Goal: Information Seeking & Learning: Learn about a topic

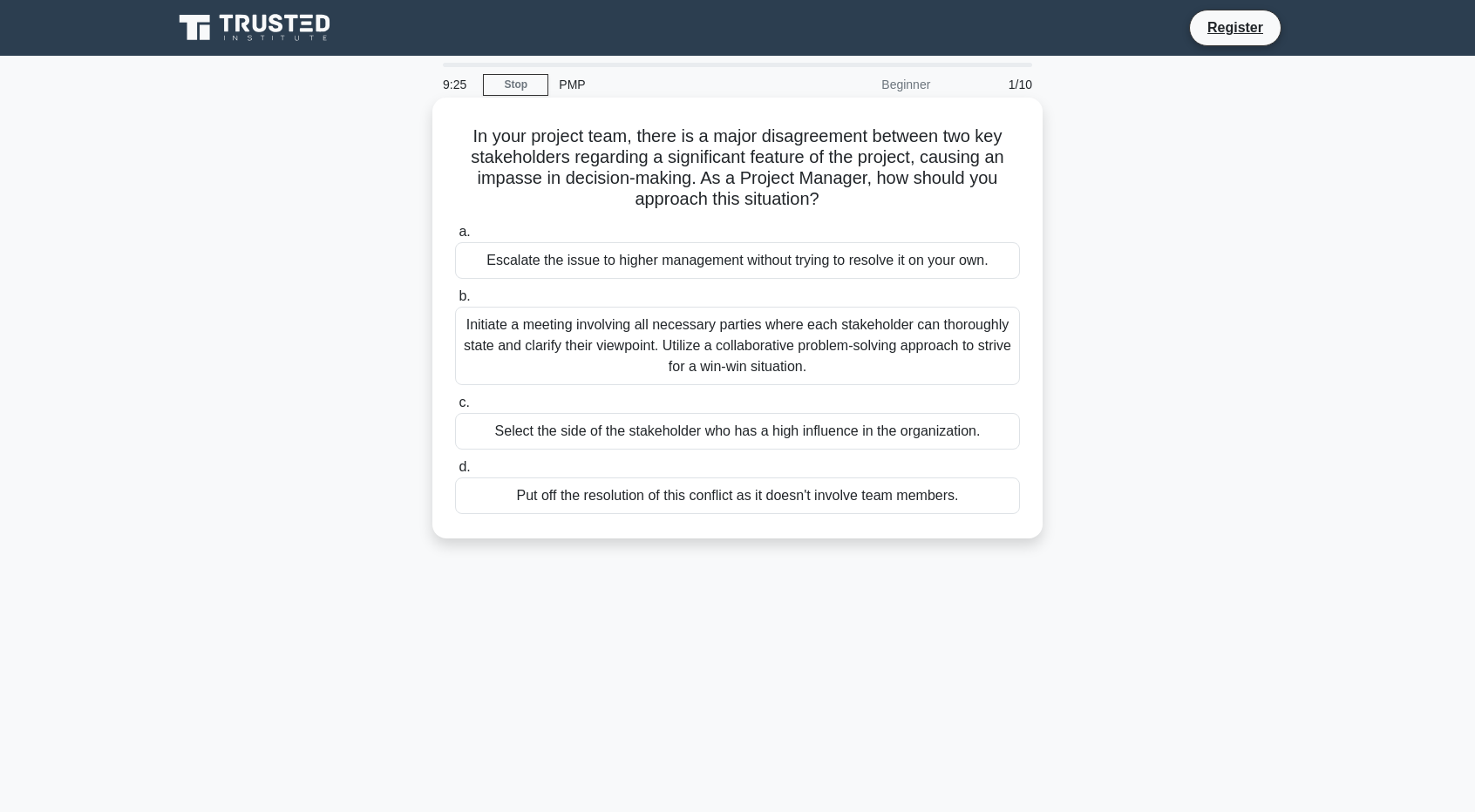
click at [725, 352] on div "Initiate a meeting involving all necessary parties where each stakeholder can t…" at bounding box center [737, 345] width 564 height 78
click at [455, 302] on input "b. Initiate a meeting involving all necessary parties where each stakeholder ca…" at bounding box center [455, 296] width 0 height 12
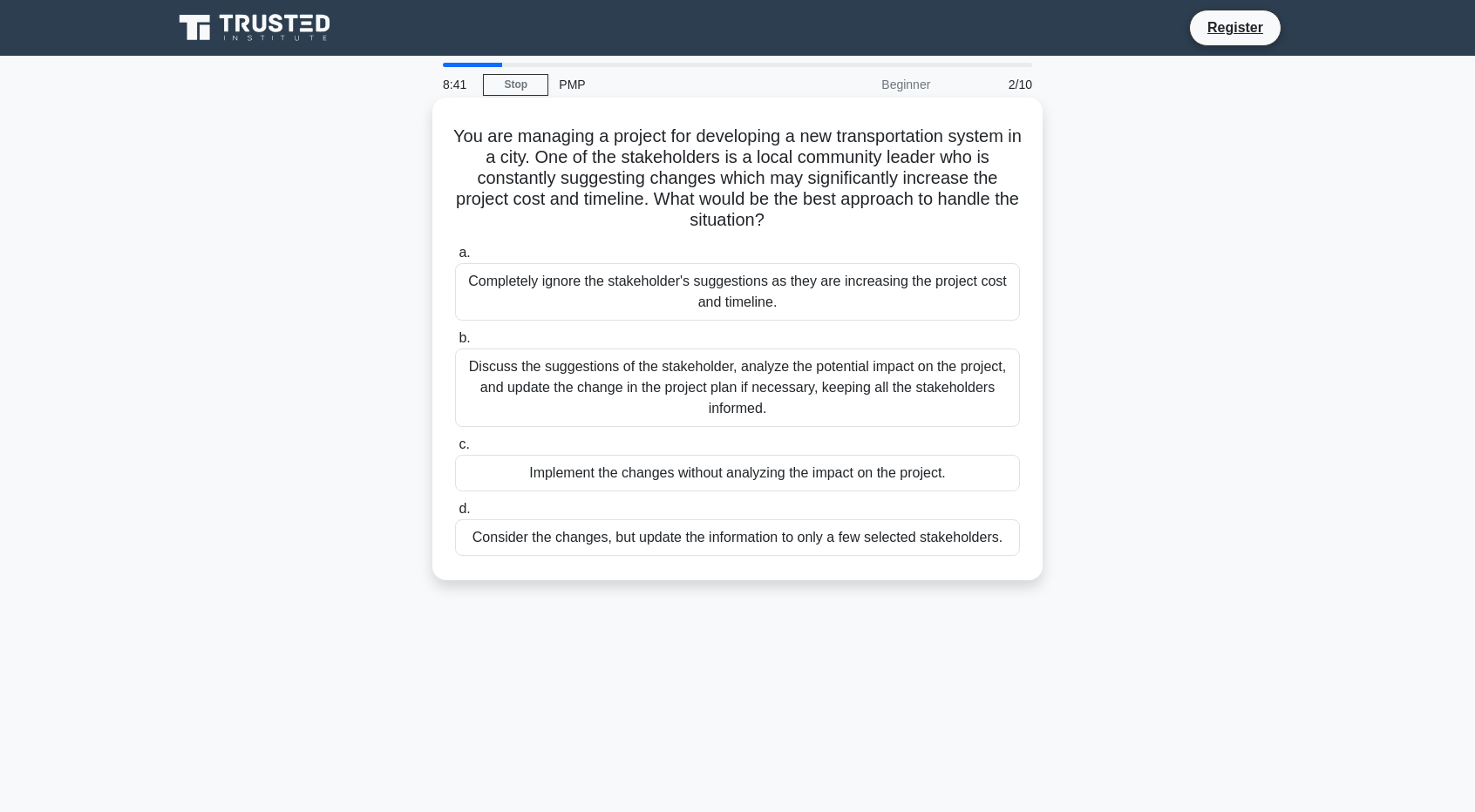
click at [646, 371] on div "Discuss the suggestions of the stakeholder, analyze the potential impact on the…" at bounding box center [737, 388] width 564 height 78
click at [455, 345] on input "b. Discuss the suggestions of the stakeholder, analyze the potential impact on …" at bounding box center [455, 338] width 0 height 12
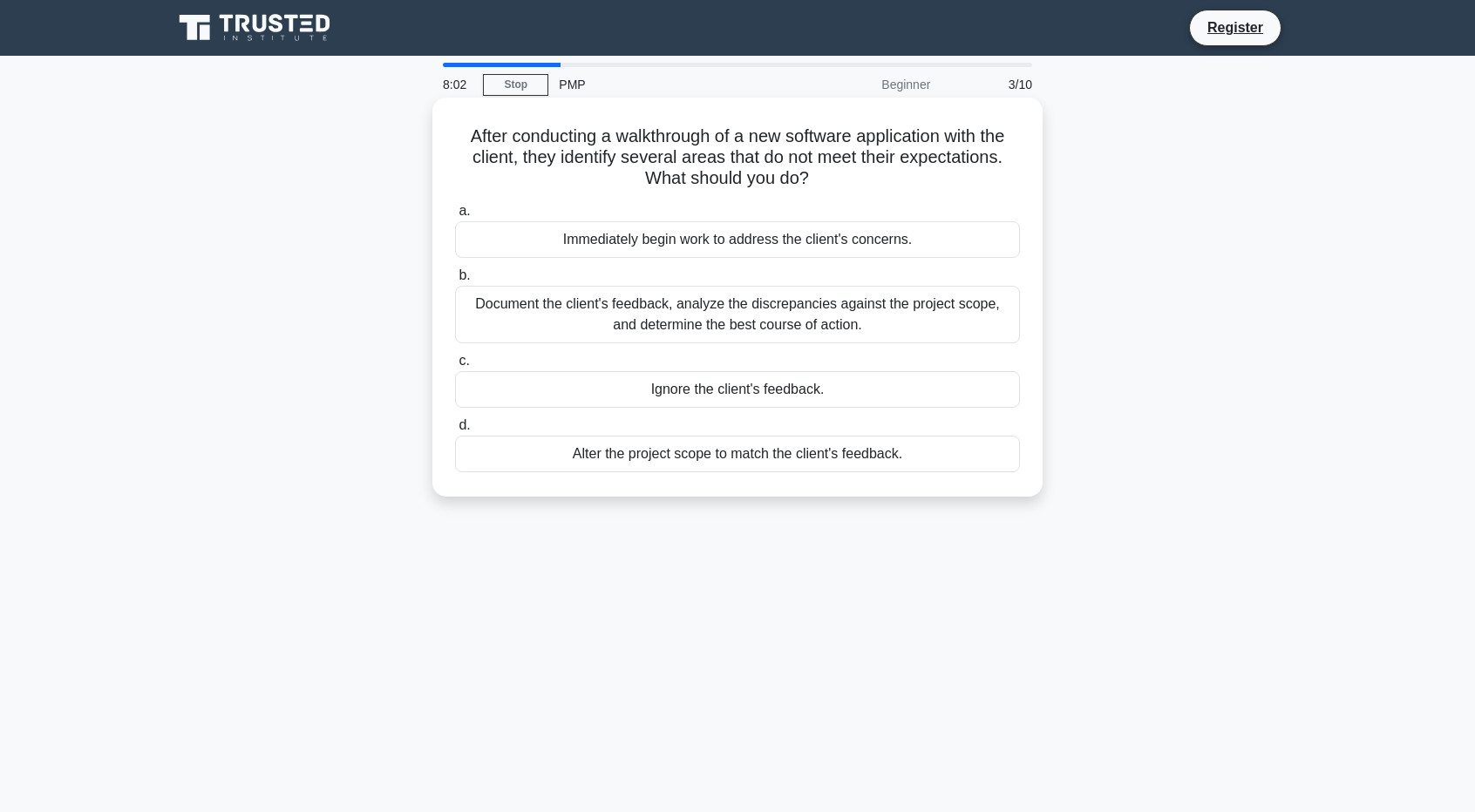
click at [772, 312] on div "Document the client's feedback, analyze the discrepancies against the project s…" at bounding box center [737, 315] width 564 height 57
click at [455, 282] on input "b. Document the client's feedback, analyze the discrepancies against the projec…" at bounding box center [455, 275] width 0 height 12
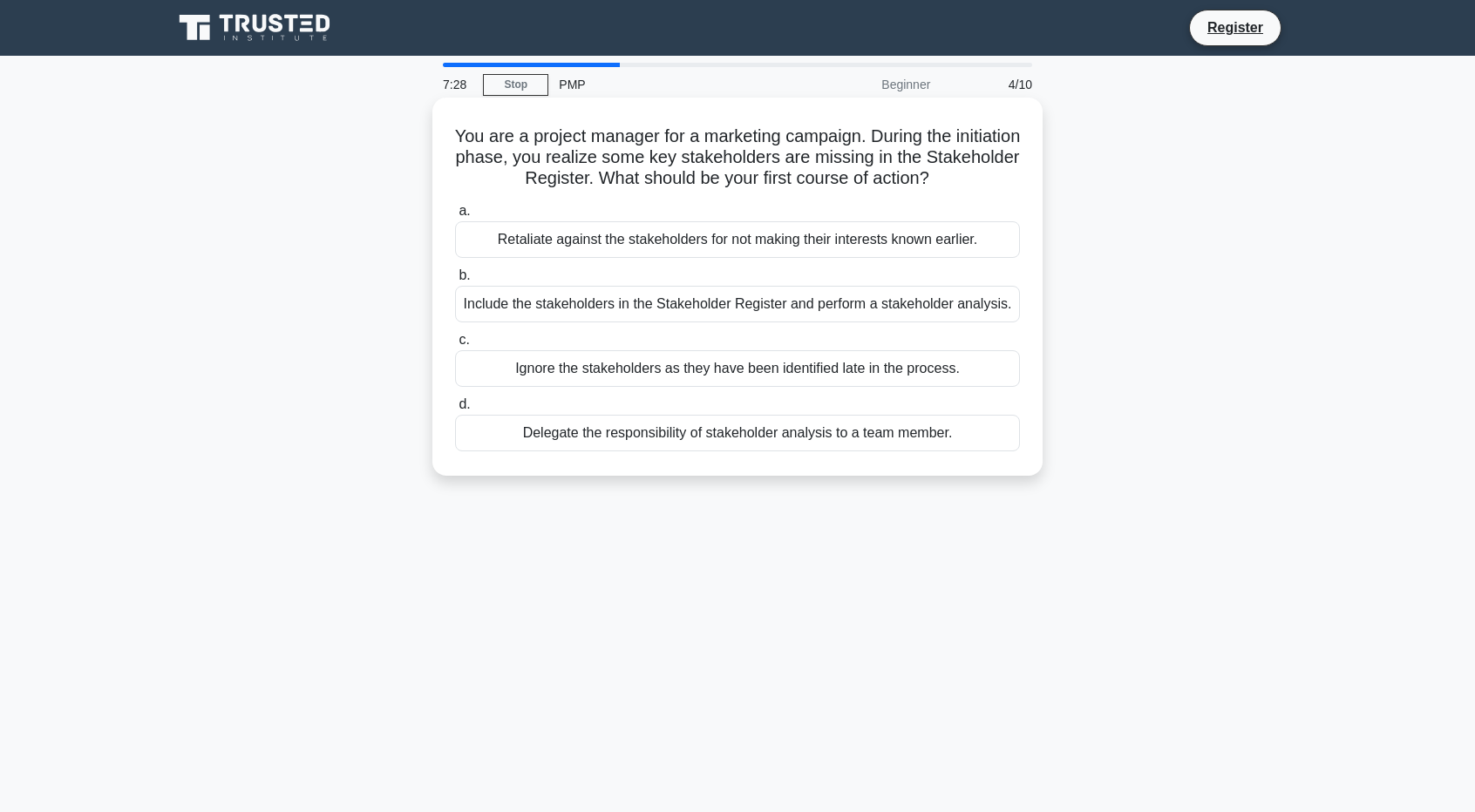
click at [658, 305] on div "Include the stakeholders in the Stakeholder Register and perform a stakeholder …" at bounding box center [737, 304] width 564 height 37
click at [455, 282] on input "b. Include the stakeholders in the Stakeholder Register and perform a stakehold…" at bounding box center [455, 275] width 0 height 12
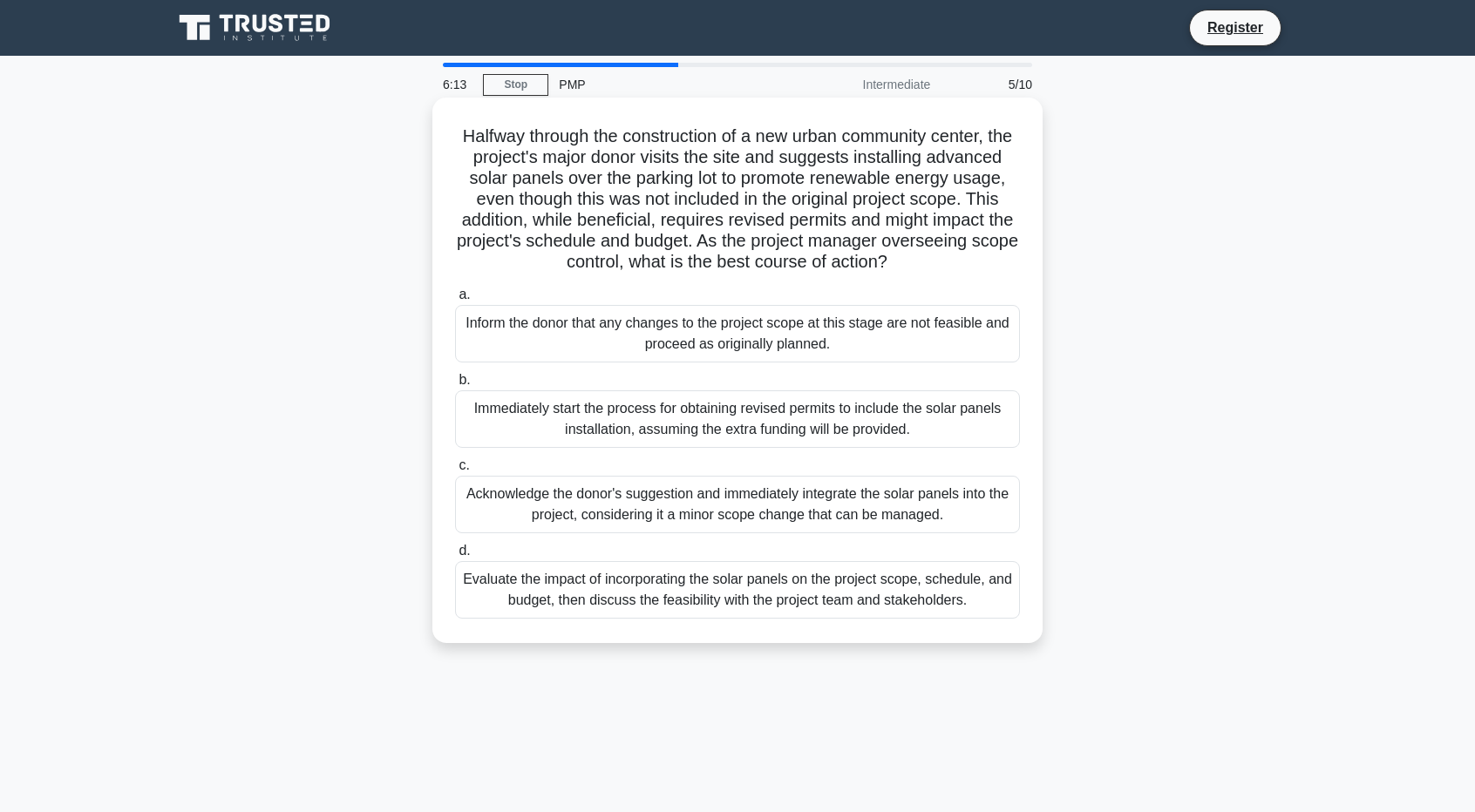
click at [743, 615] on div "Evaluate the impact of incorporating the solar panels on the project scope, sch…" at bounding box center [737, 590] width 564 height 57
click at [455, 557] on input "d. Evaluate the impact of incorporating the solar panels on the project scope, …" at bounding box center [455, 551] width 0 height 12
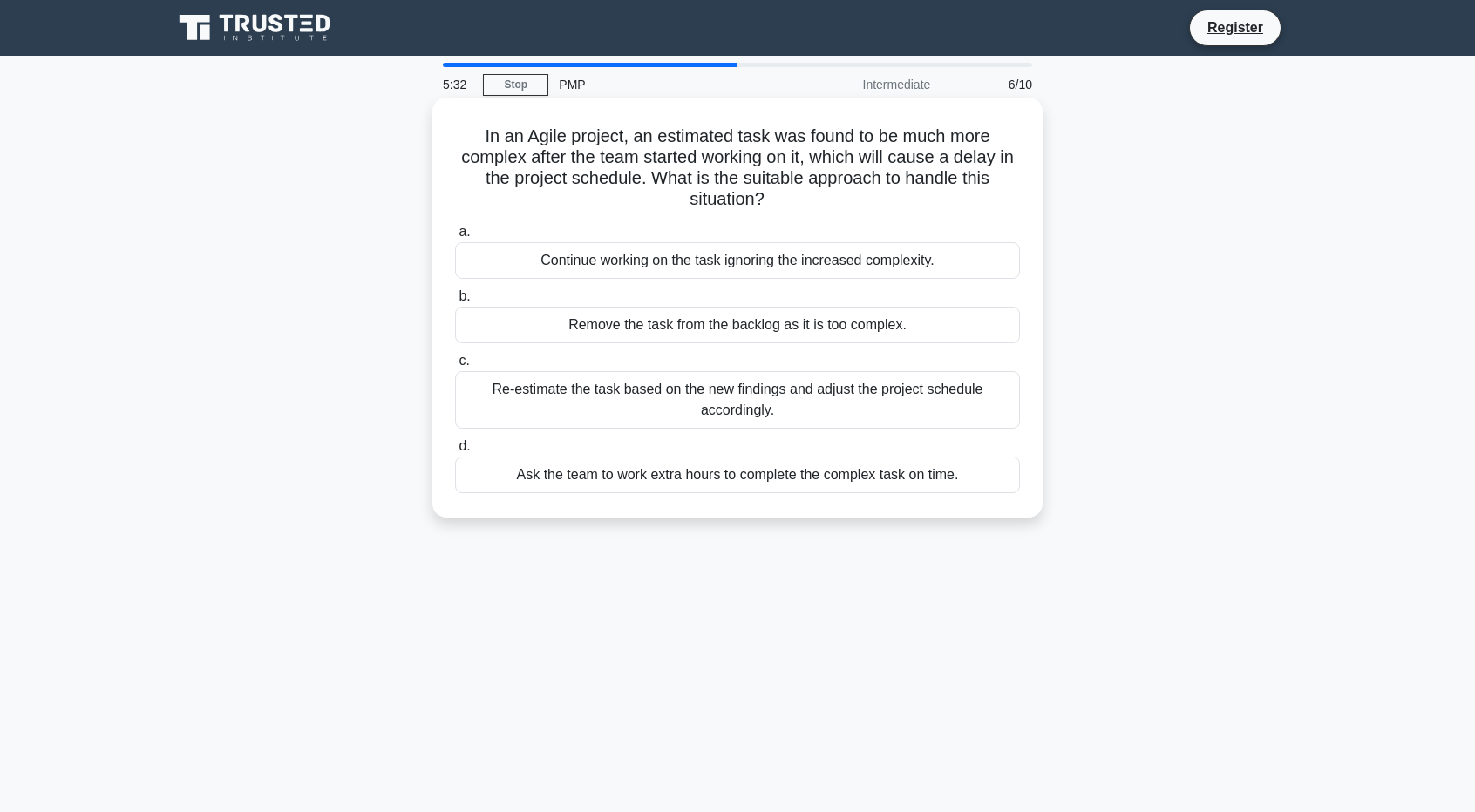
click at [825, 404] on div "Re-estimate the task based on the new findings and adjust the project schedule …" at bounding box center [737, 400] width 564 height 57
click at [455, 367] on input "c. Re-estimate the task based on the new findings and adjust the project schedu…" at bounding box center [455, 361] width 0 height 12
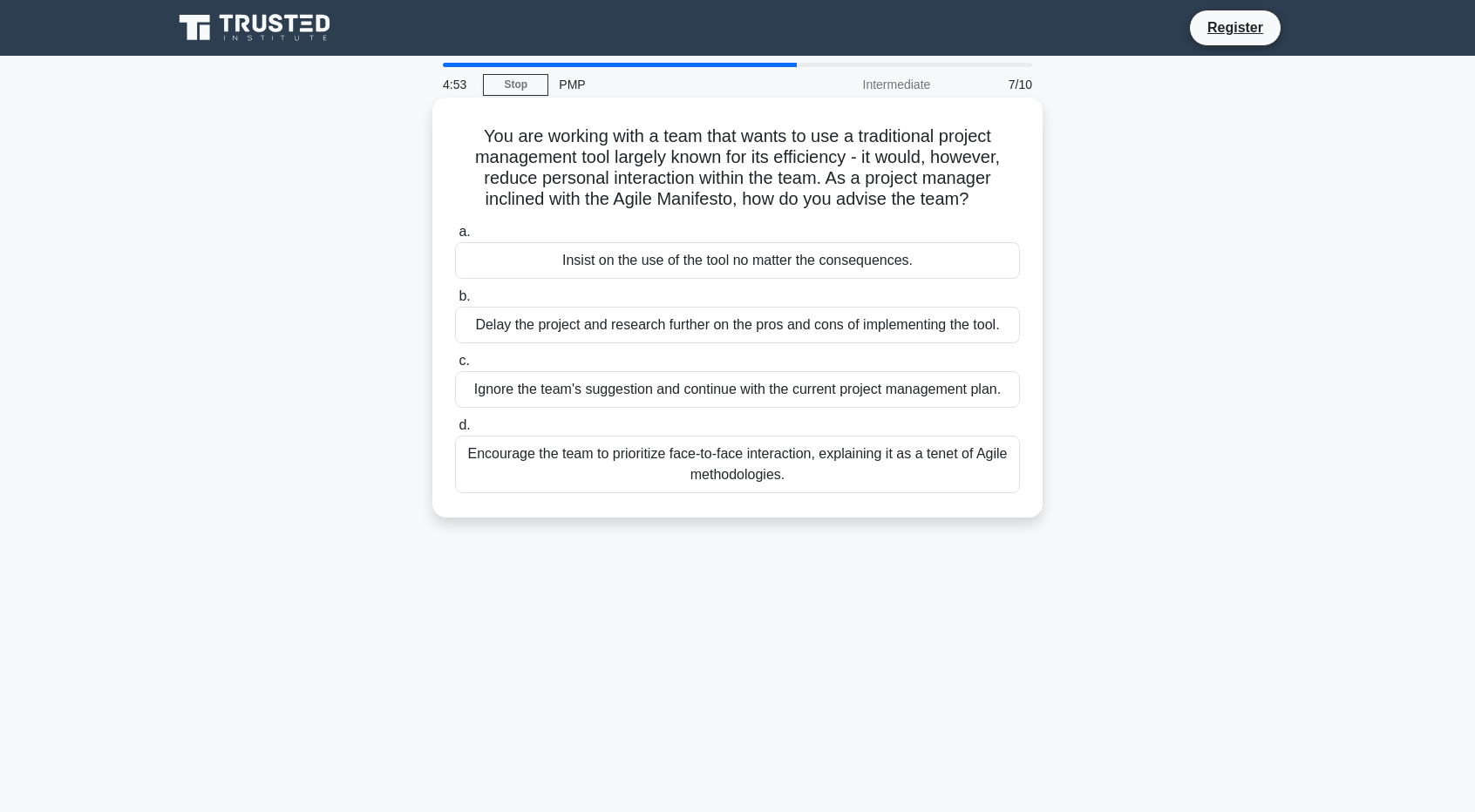
click at [743, 452] on div "Encourage the team to prioritize face-to-face interaction, explaining it as a t…" at bounding box center [737, 465] width 564 height 57
click at [455, 432] on input "d. Encourage the team to prioritize face-to-face interaction, explaining it as …" at bounding box center [455, 425] width 0 height 12
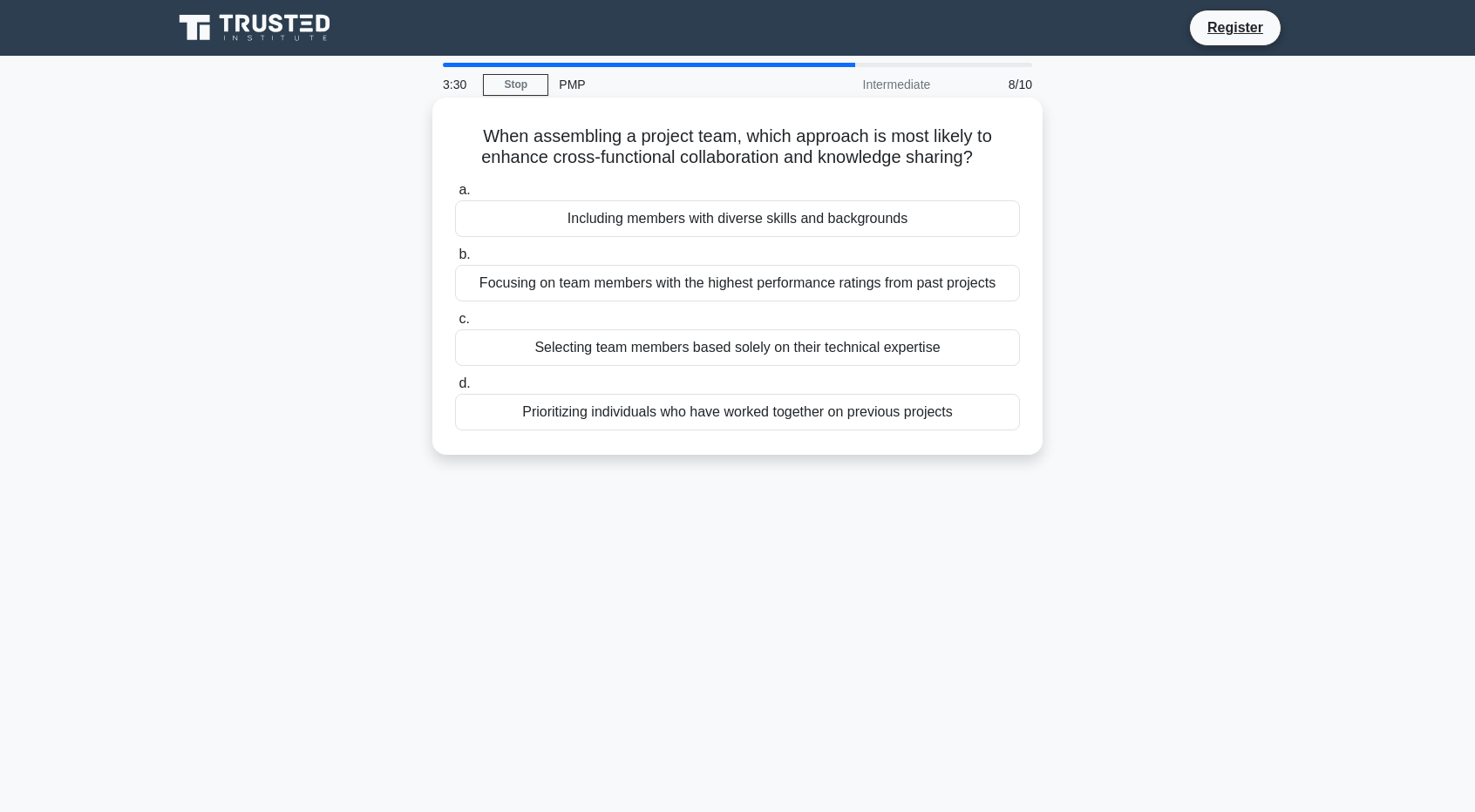
click at [749, 216] on div "Including members with diverse skills and backgrounds" at bounding box center [737, 218] width 564 height 37
click at [455, 196] on input "a. Including members with diverse skills and backgrounds" at bounding box center [455, 190] width 0 height 12
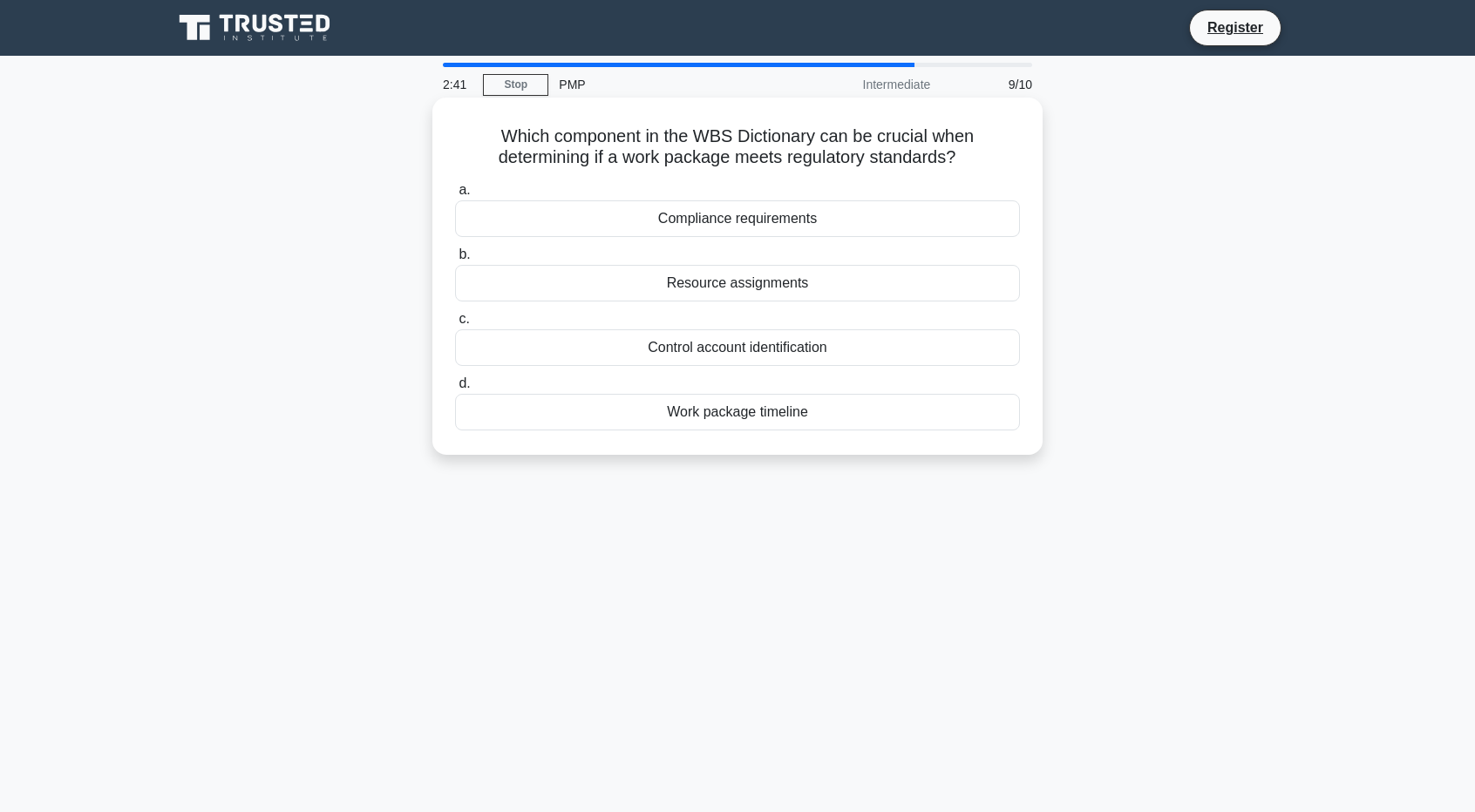
click at [695, 215] on div "Compliance requirements" at bounding box center [737, 218] width 564 height 37
click at [455, 196] on input "a. Compliance requirements" at bounding box center [455, 190] width 0 height 12
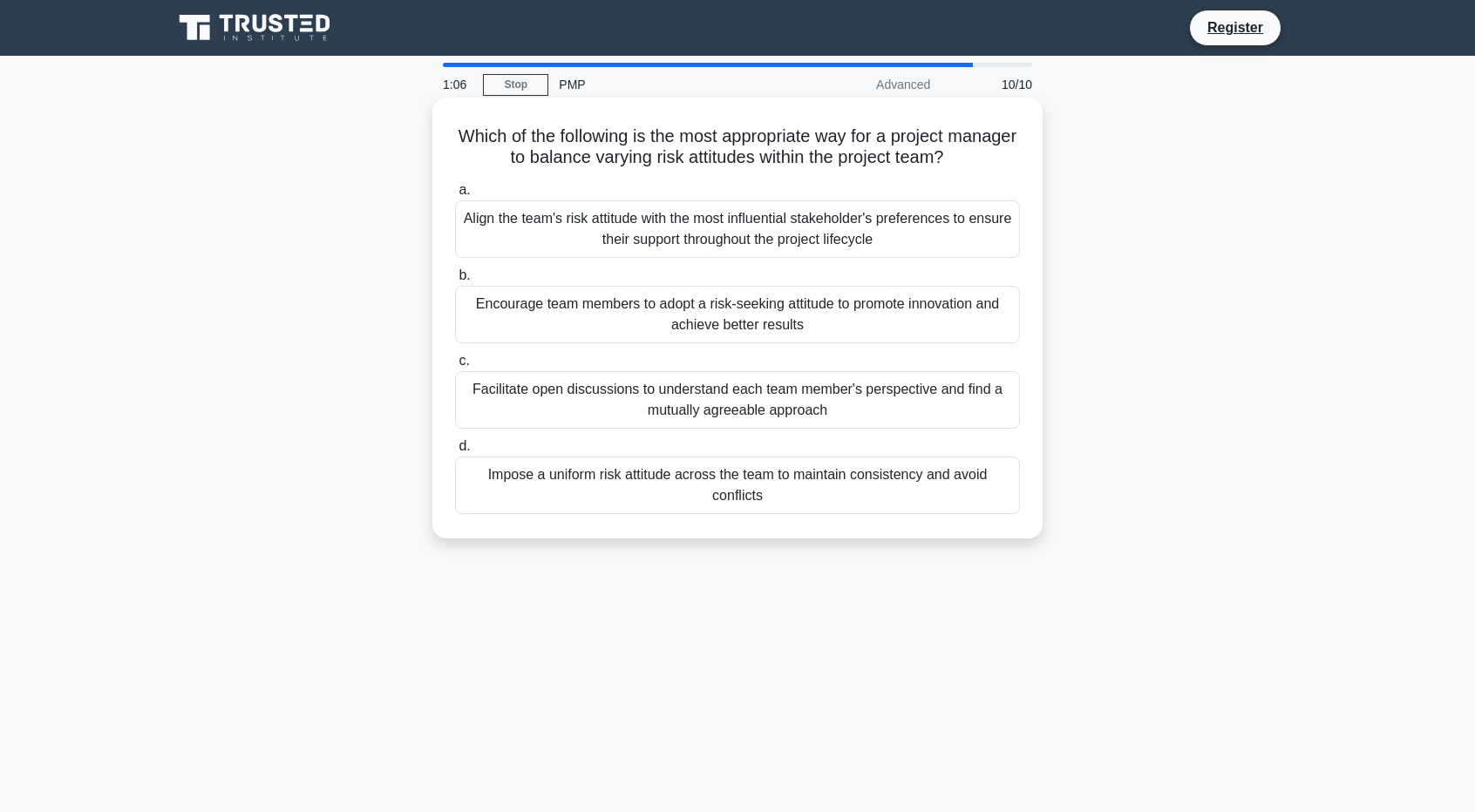
click at [751, 397] on div "Facilitate open discussions to understand each team member's perspective and fi…" at bounding box center [737, 400] width 564 height 57
click at [455, 367] on input "c. Facilitate open discussions to understand each team member's perspective and…" at bounding box center [455, 361] width 0 height 12
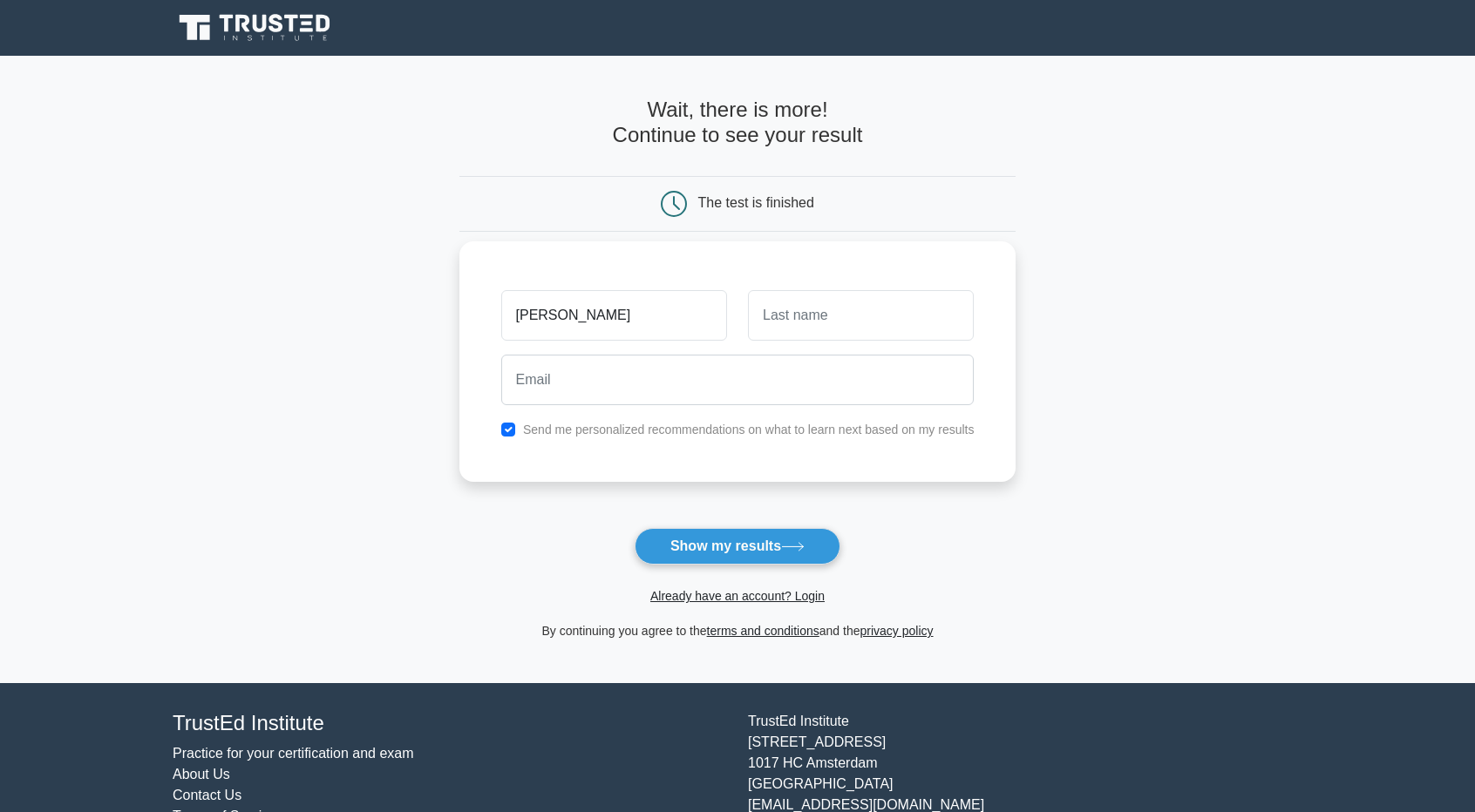
type input "[PERSON_NAME]"
click at [812, 316] on input "text" at bounding box center [860, 315] width 226 height 50
type input "Mohammed"
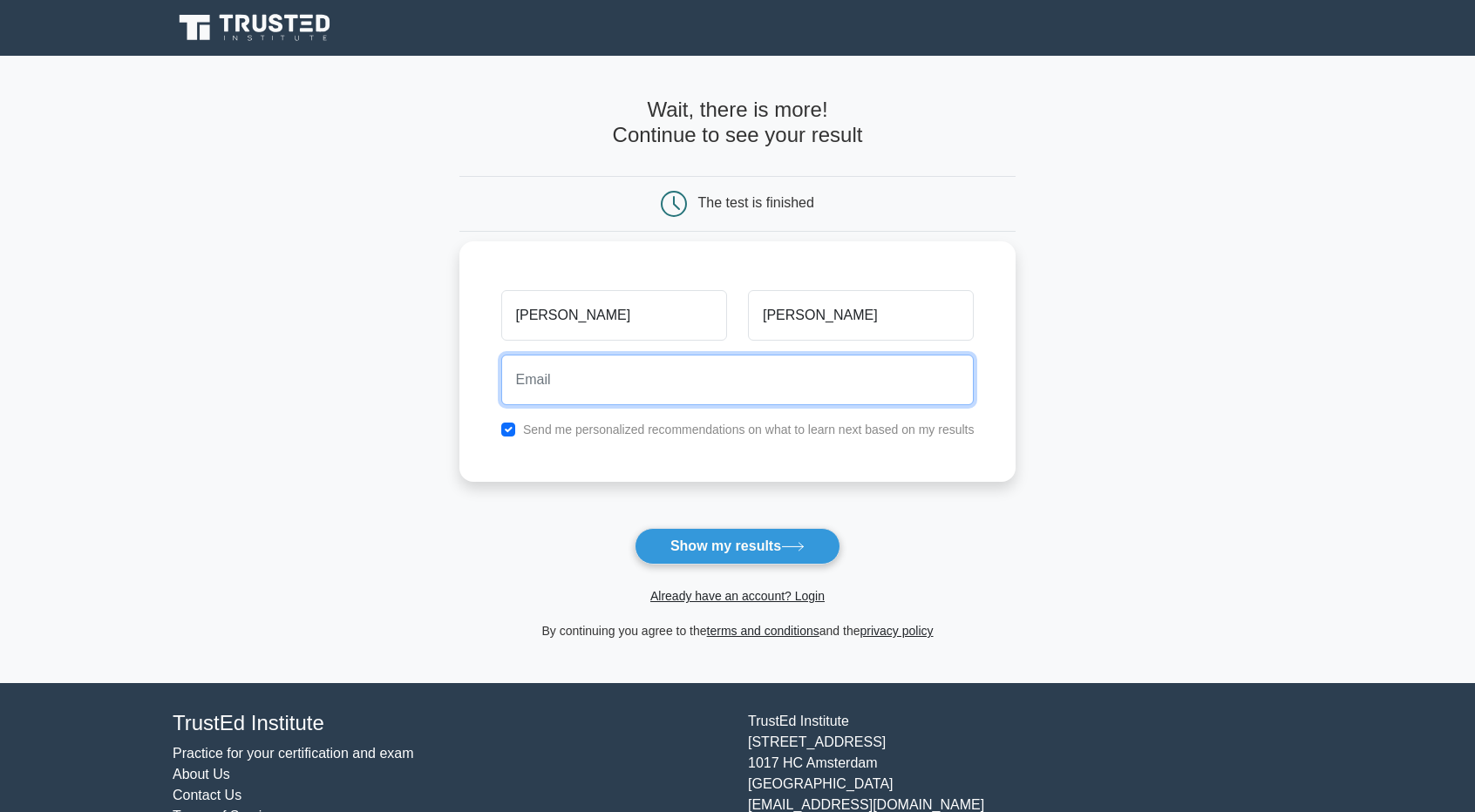
click at [699, 376] on input "email" at bounding box center [738, 380] width 473 height 50
type input "amohammedabdul01@gmail.com"
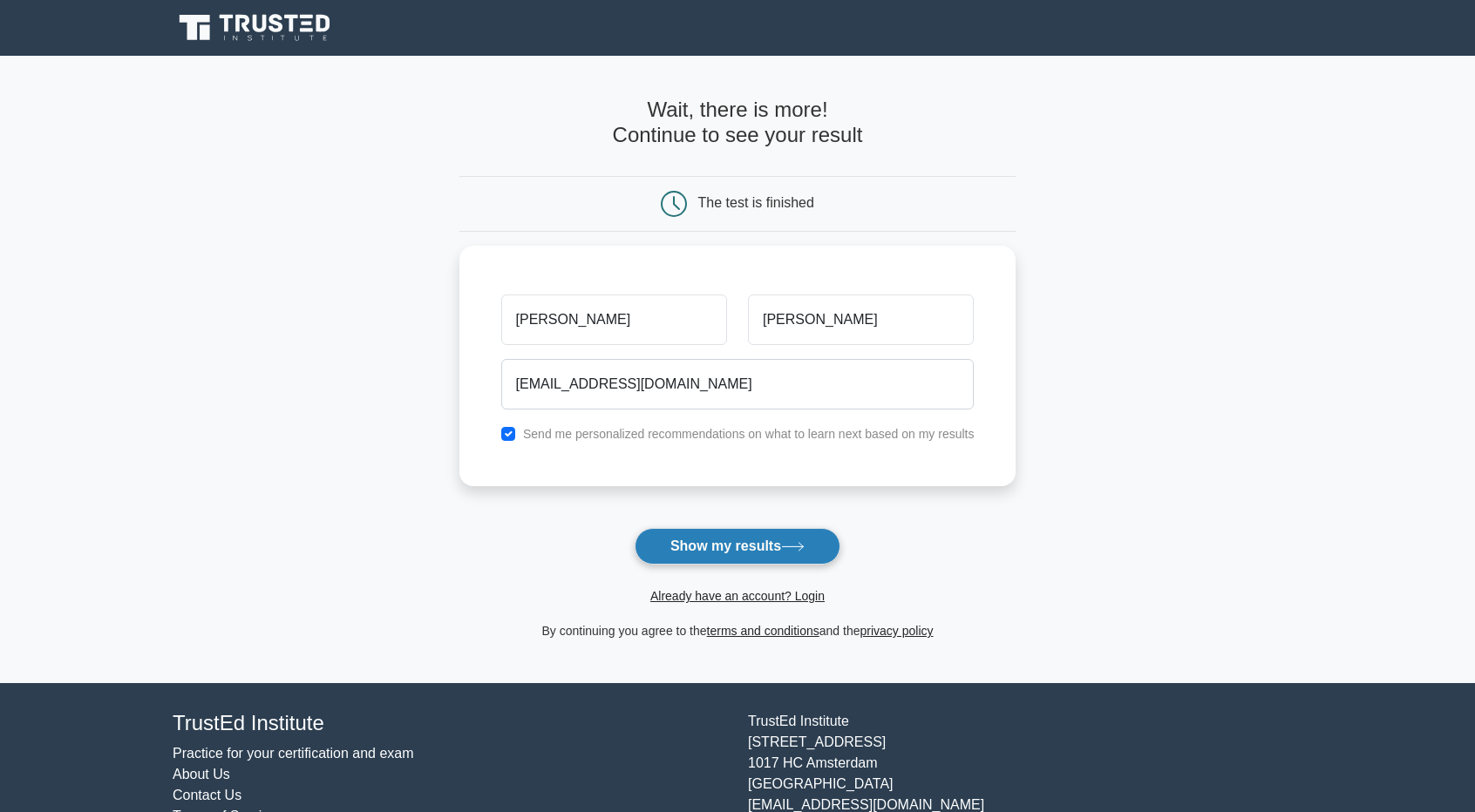
click at [729, 543] on button "Show my results" at bounding box center [737, 546] width 205 height 37
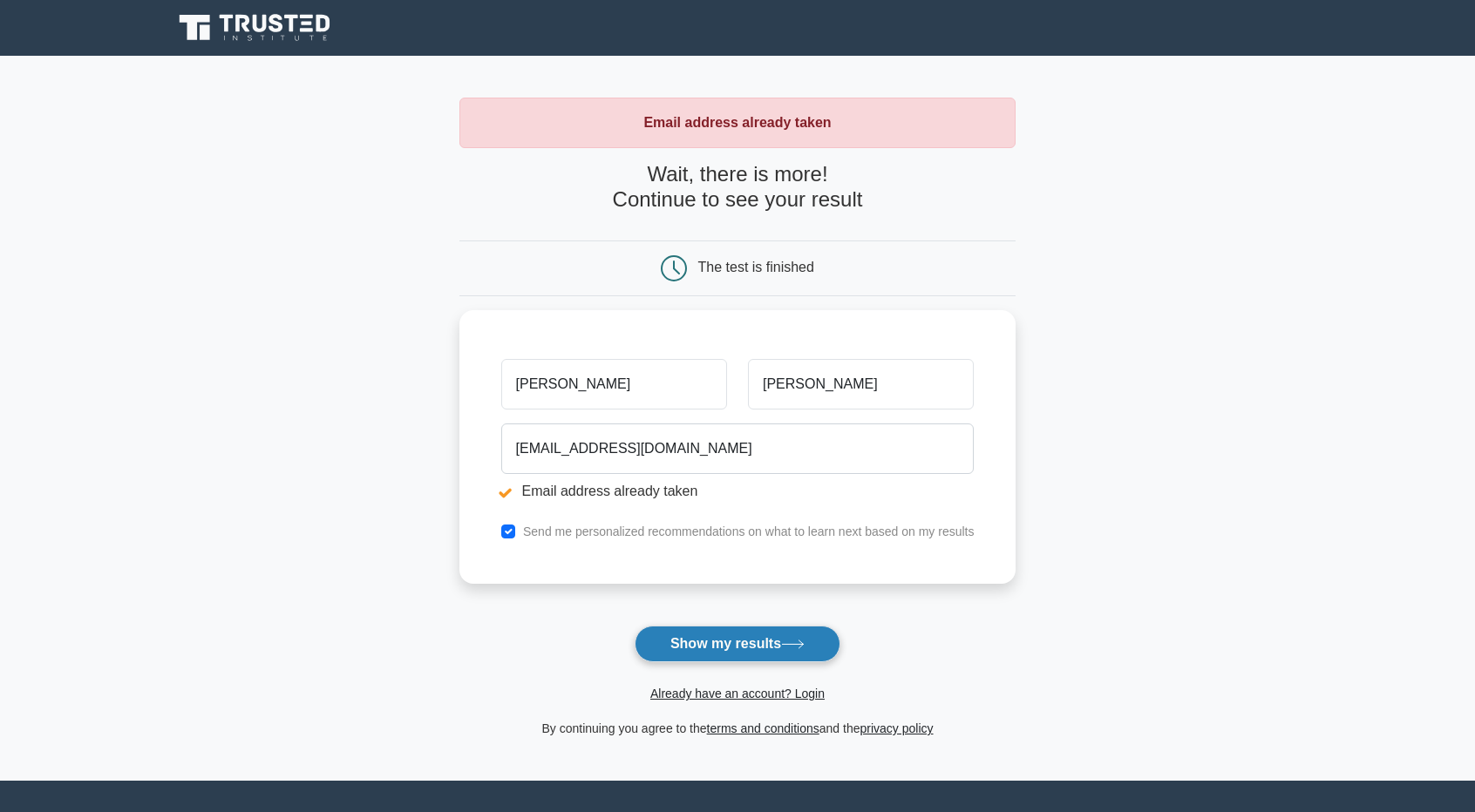
click at [713, 634] on button "Show my results" at bounding box center [737, 643] width 205 height 37
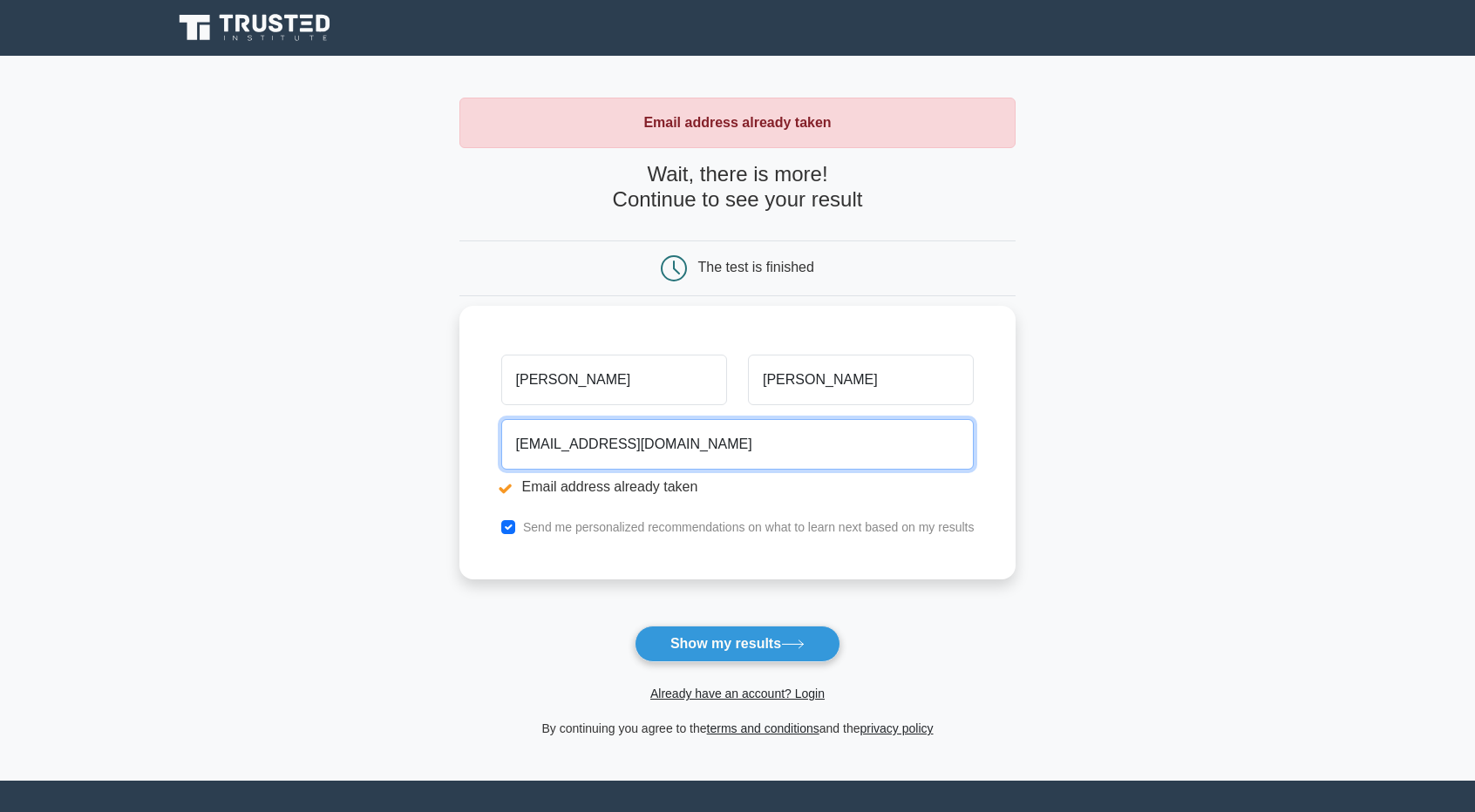
drag, startPoint x: 746, startPoint y: 442, endPoint x: 502, endPoint y: 441, distance: 244.0
click at [502, 441] on input "[EMAIL_ADDRESS][DOMAIN_NAME]" at bounding box center [738, 444] width 473 height 50
click at [741, 442] on input "amohammedabdul01@gmail.com" at bounding box center [738, 444] width 473 height 50
drag, startPoint x: 711, startPoint y: 441, endPoint x: 511, endPoint y: 439, distance: 200.0
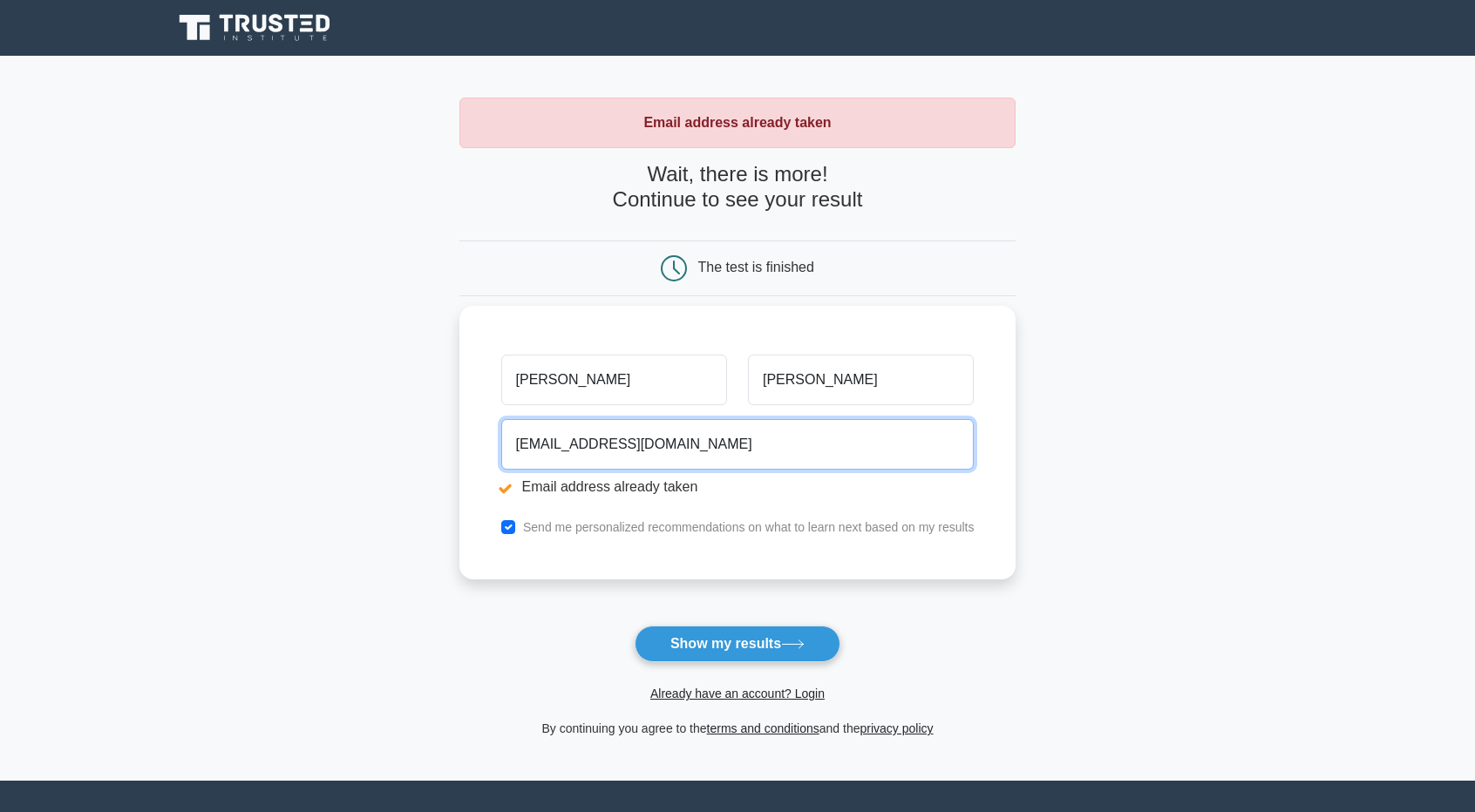
click at [511, 439] on input "amohammedabdul01@gmail.com" at bounding box center [738, 444] width 473 height 50
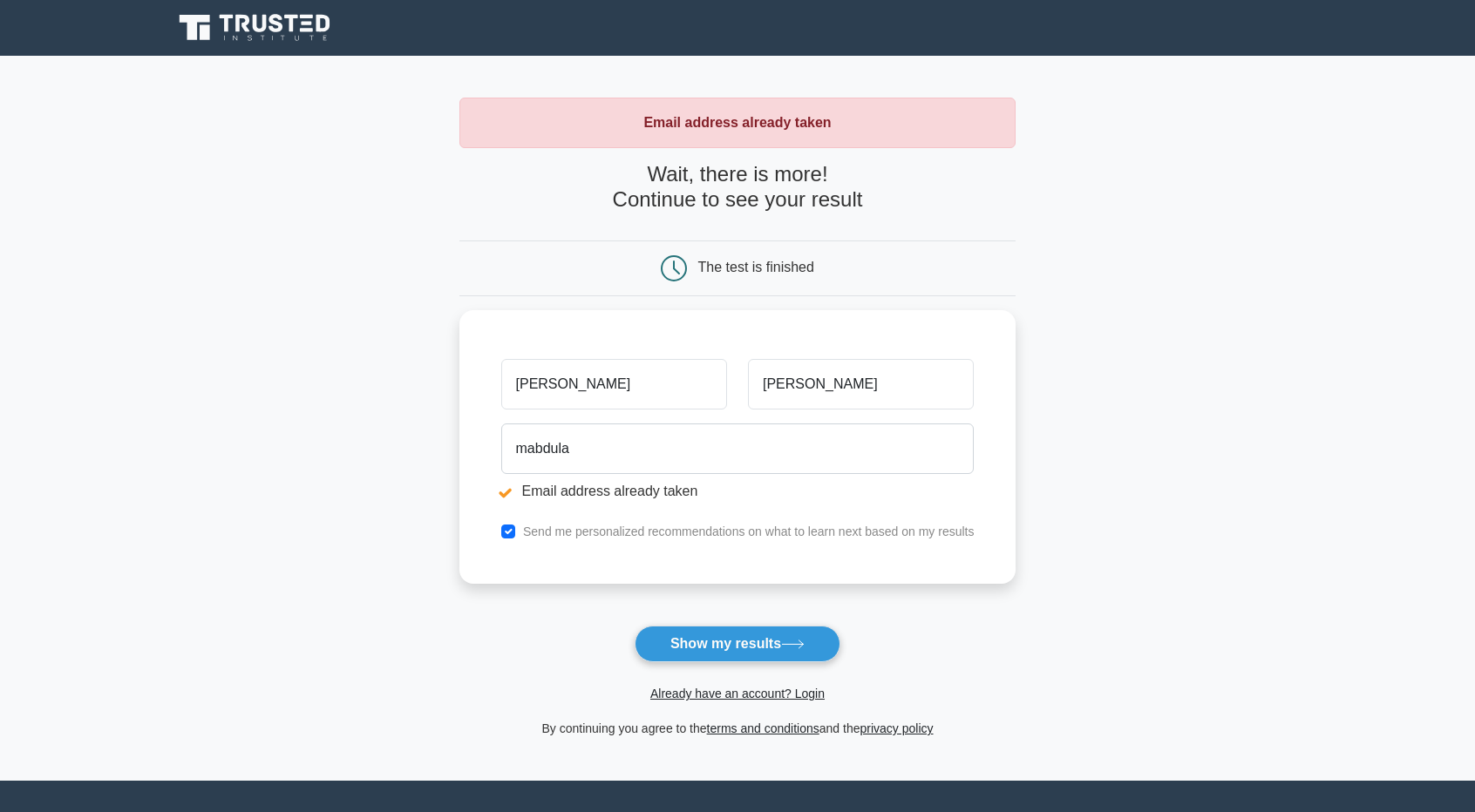
click at [1357, 520] on main "Email address already taken Wait, there is more! Continue to see your result Th…" at bounding box center [738, 418] width 1475 height 725
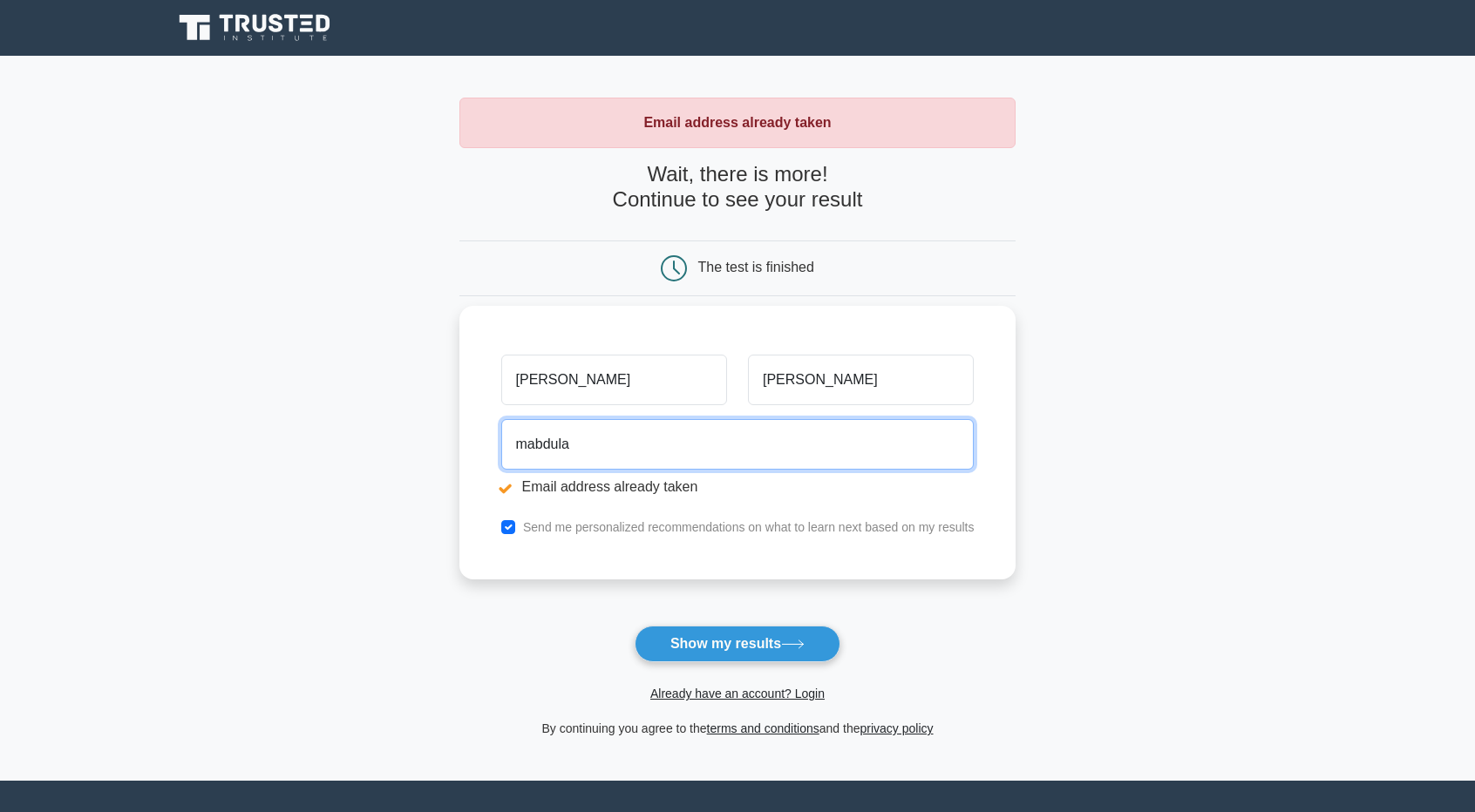
click at [604, 441] on input "mabdula" at bounding box center [738, 444] width 473 height 50
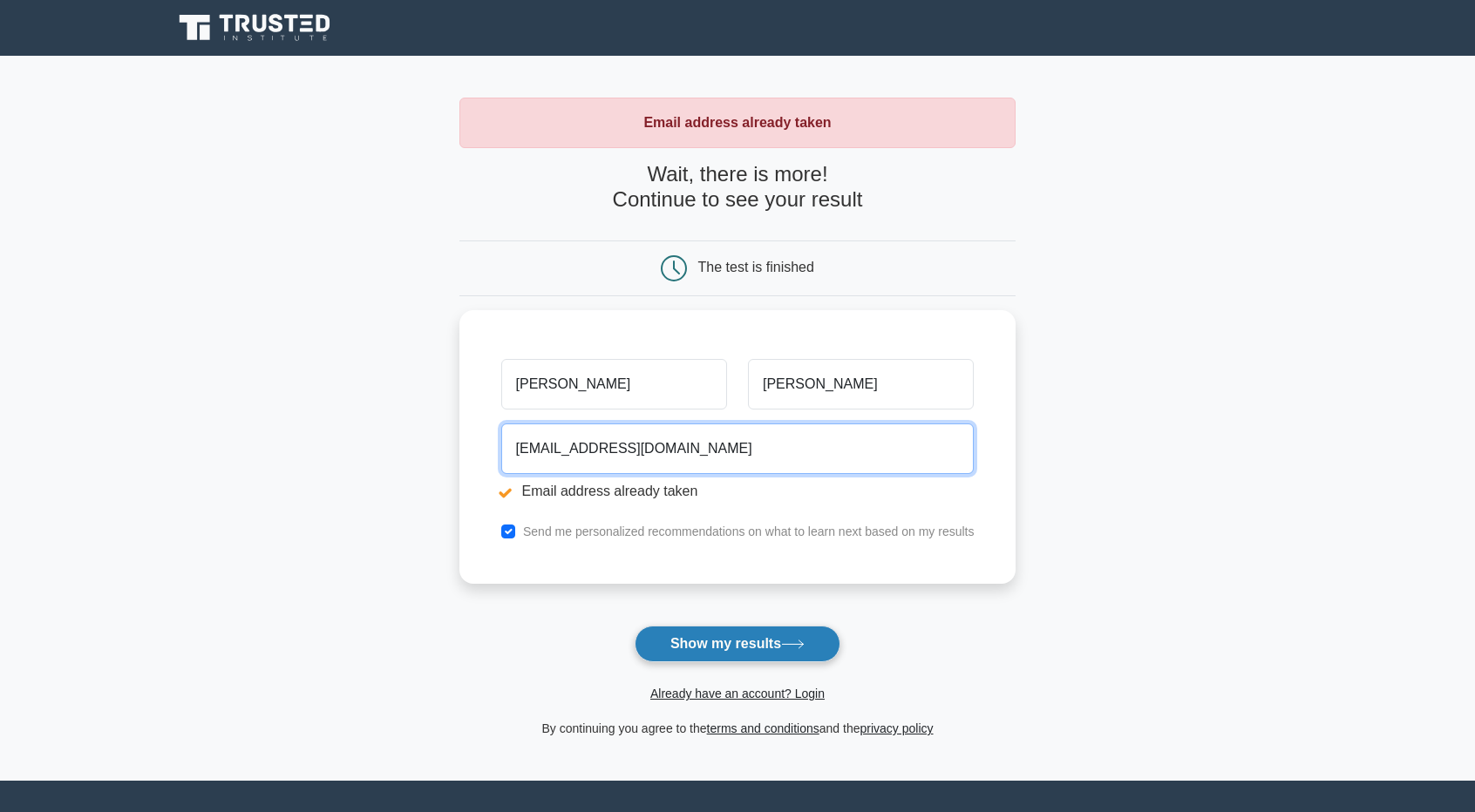
type input "mabdulazeez442@gmail.com"
click at [706, 641] on button "Show my results" at bounding box center [737, 643] width 205 height 37
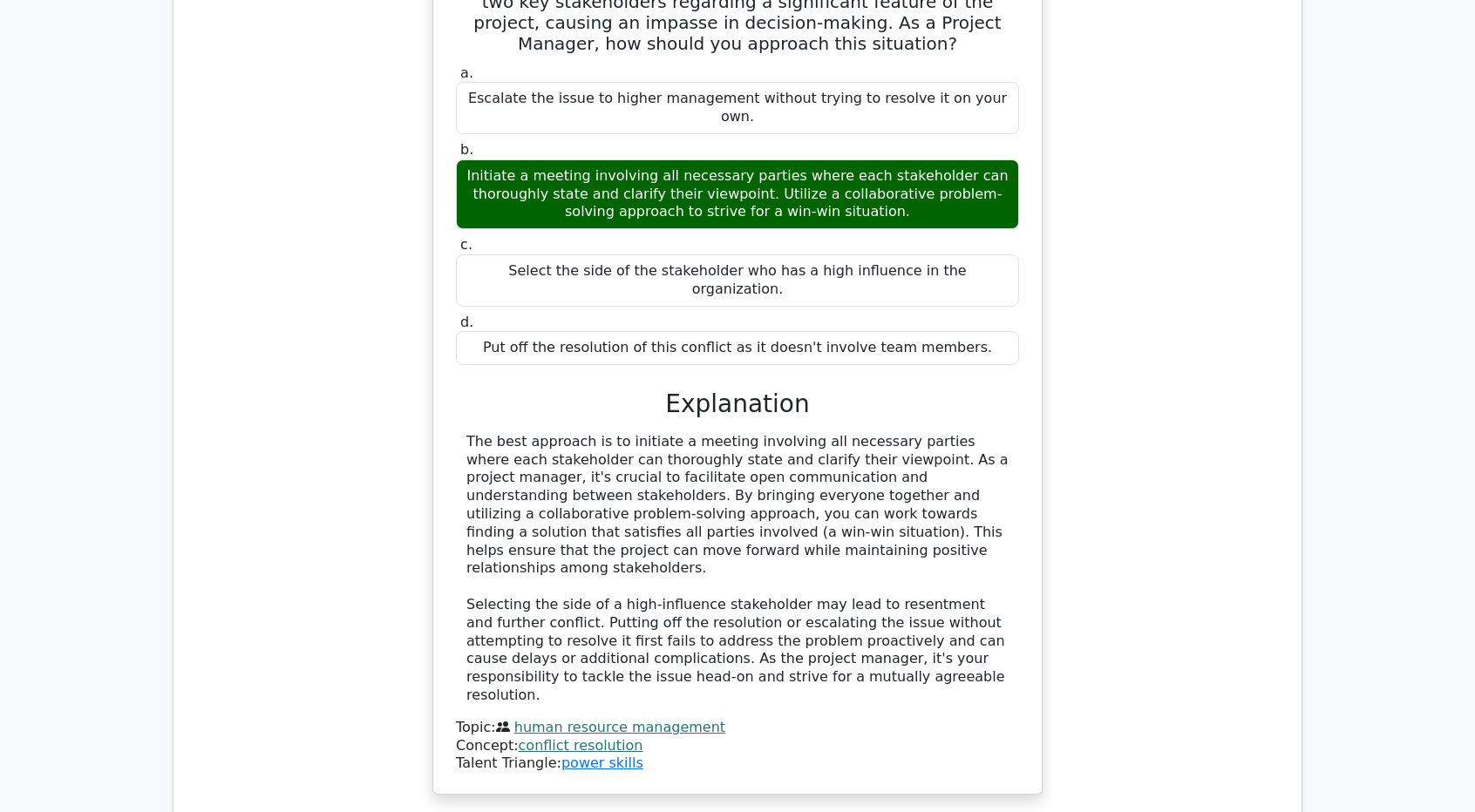
scroll to position [2004, 0]
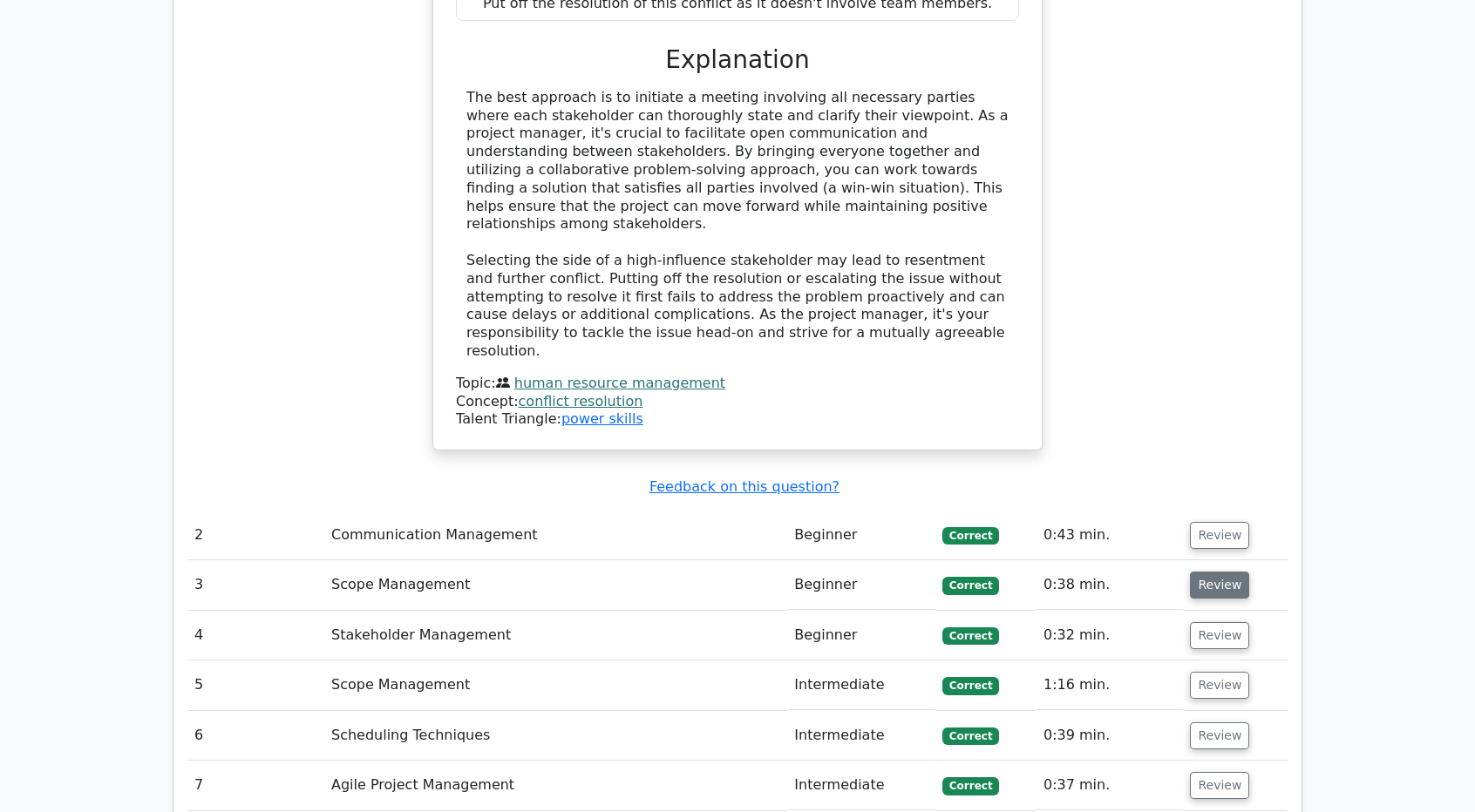
click at [1226, 572] on button "Review" at bounding box center [1219, 585] width 59 height 27
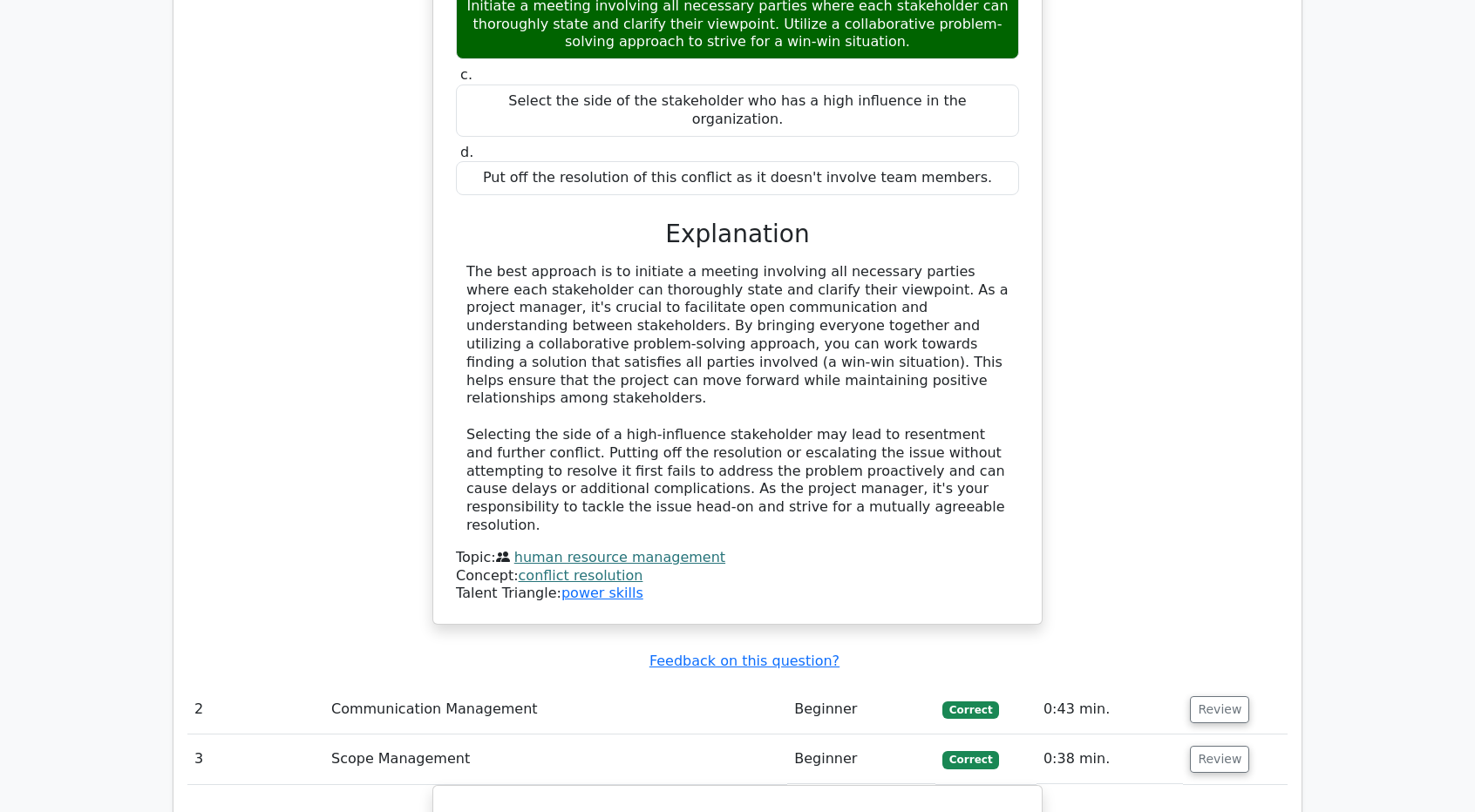
scroll to position [2091, 0]
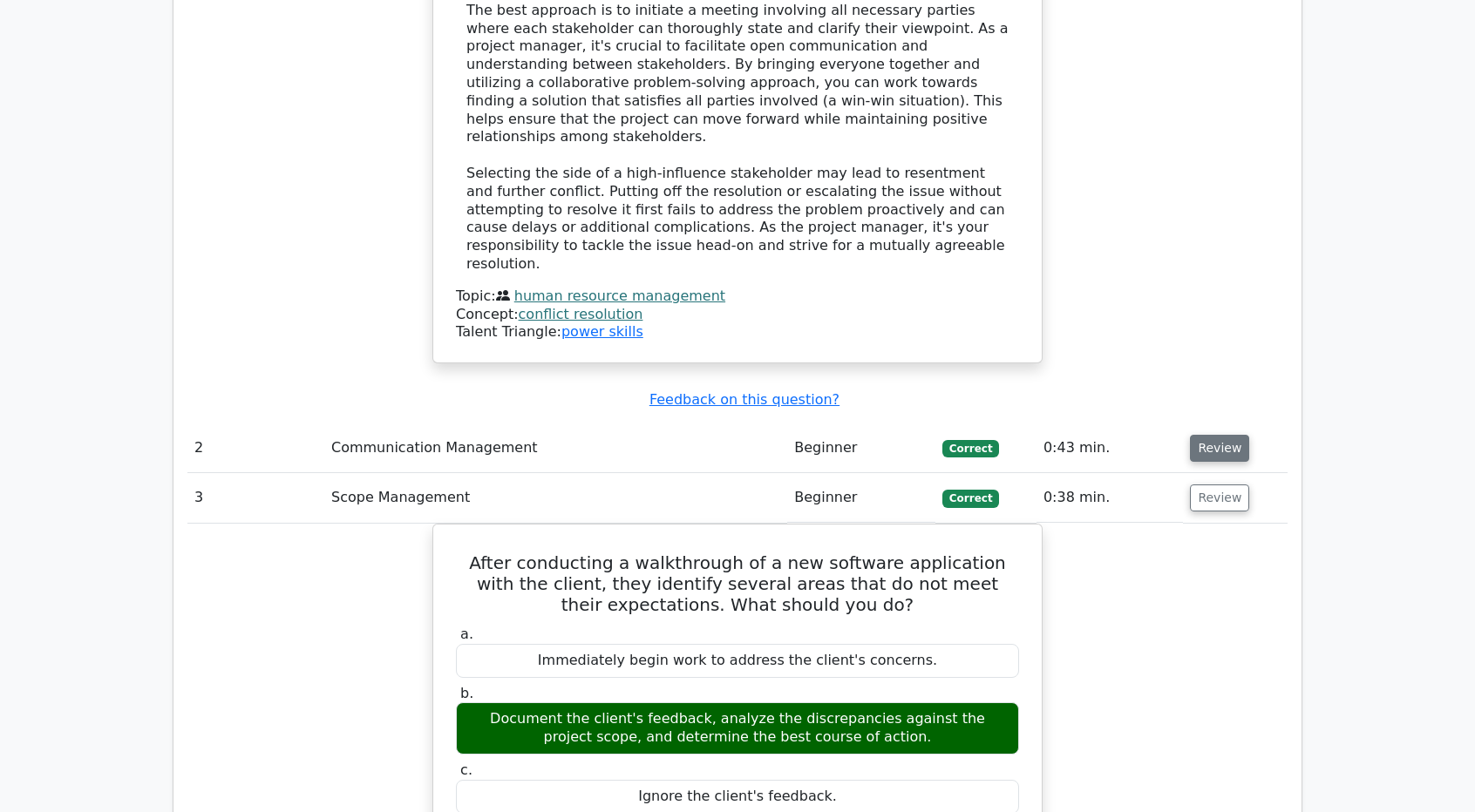
click at [1220, 435] on button "Review" at bounding box center [1219, 449] width 59 height 27
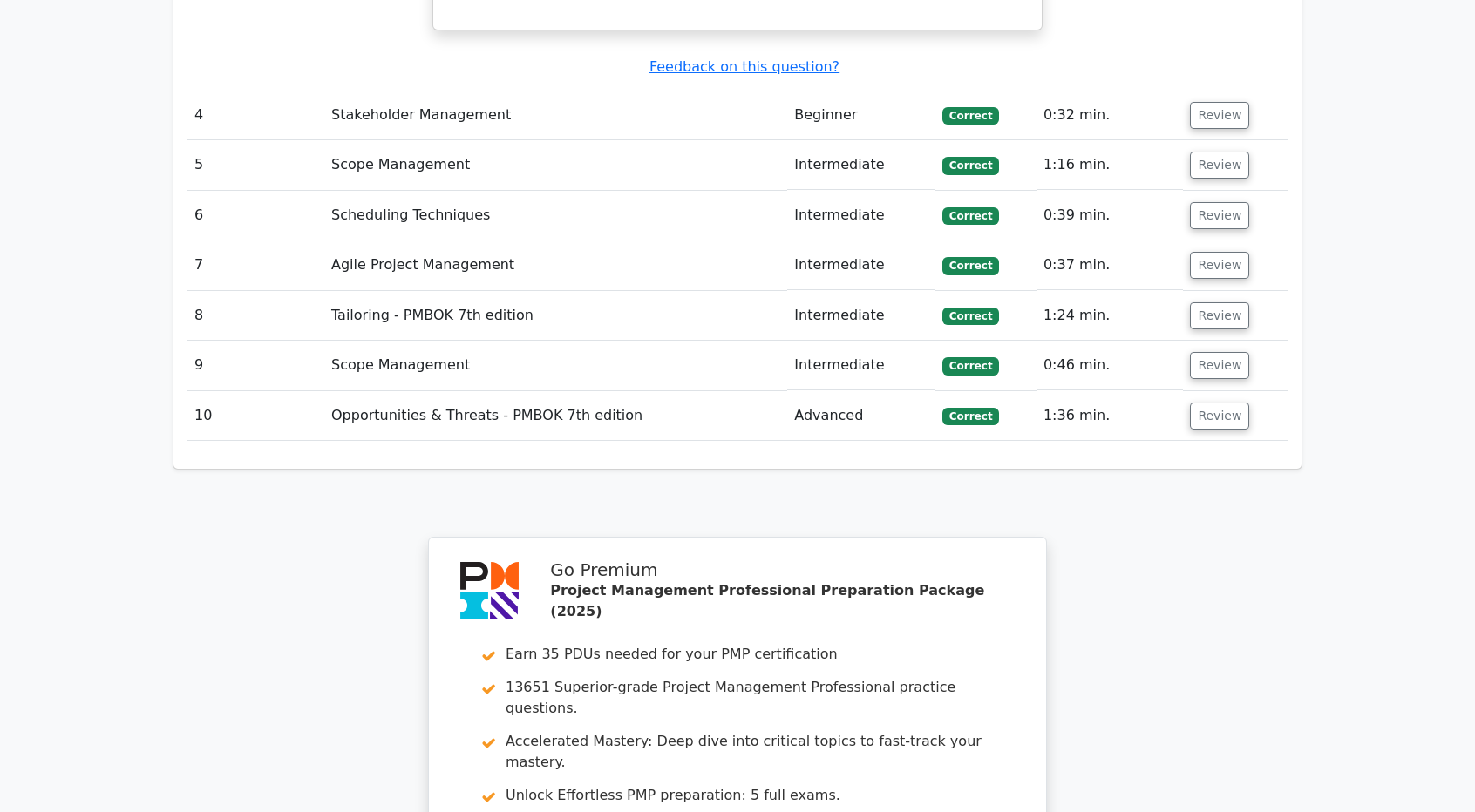
scroll to position [4010, 0]
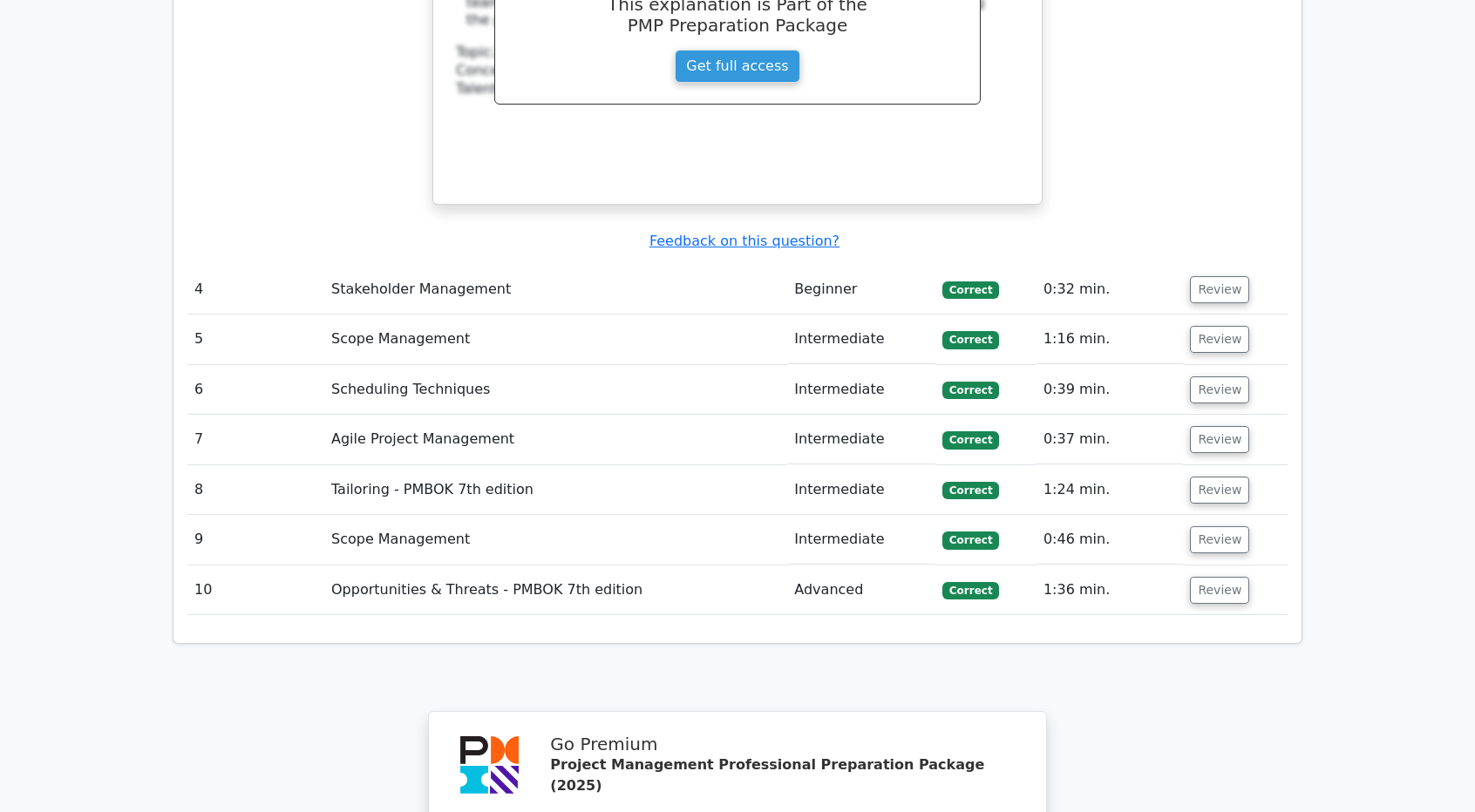
click at [535, 466] on td "Tailoring - PMBOK 7th edition" at bounding box center [555, 490] width 463 height 49
click at [965, 432] on span "Correct" at bounding box center [970, 440] width 57 height 17
click at [1229, 426] on button "Review" at bounding box center [1219, 440] width 59 height 27
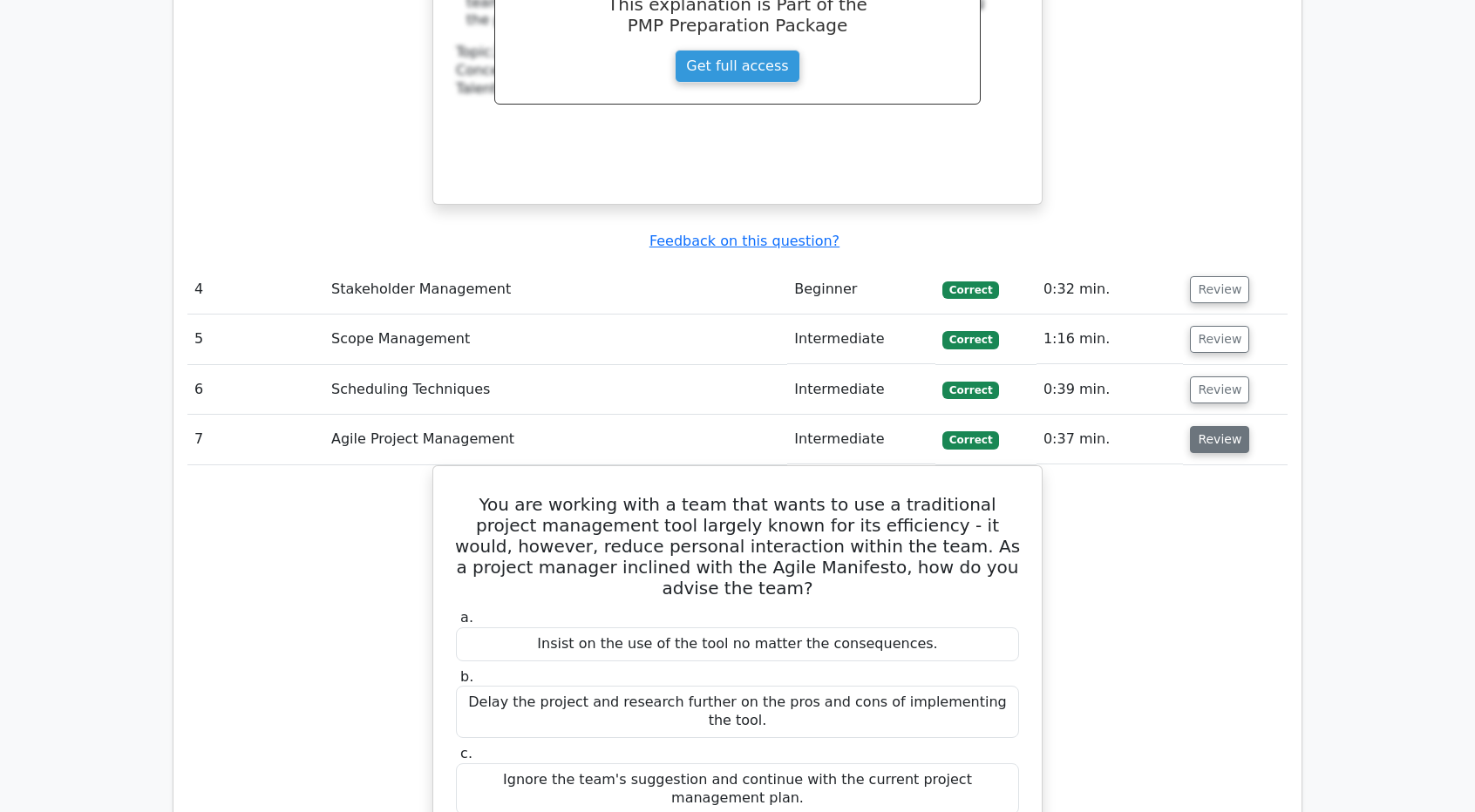
click at [1198, 426] on button "Review" at bounding box center [1219, 440] width 59 height 27
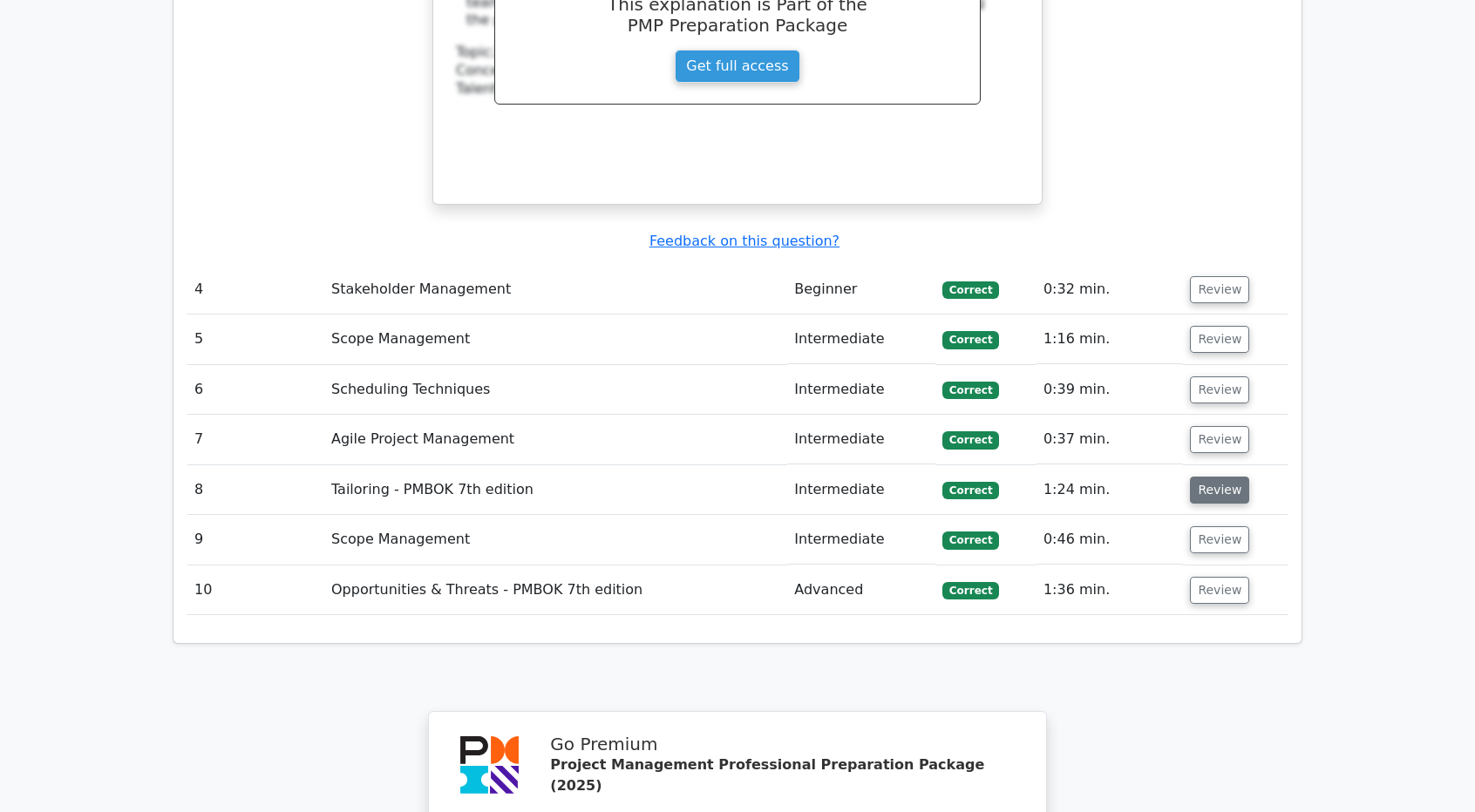
click at [1214, 476] on button "Review" at bounding box center [1219, 490] width 59 height 27
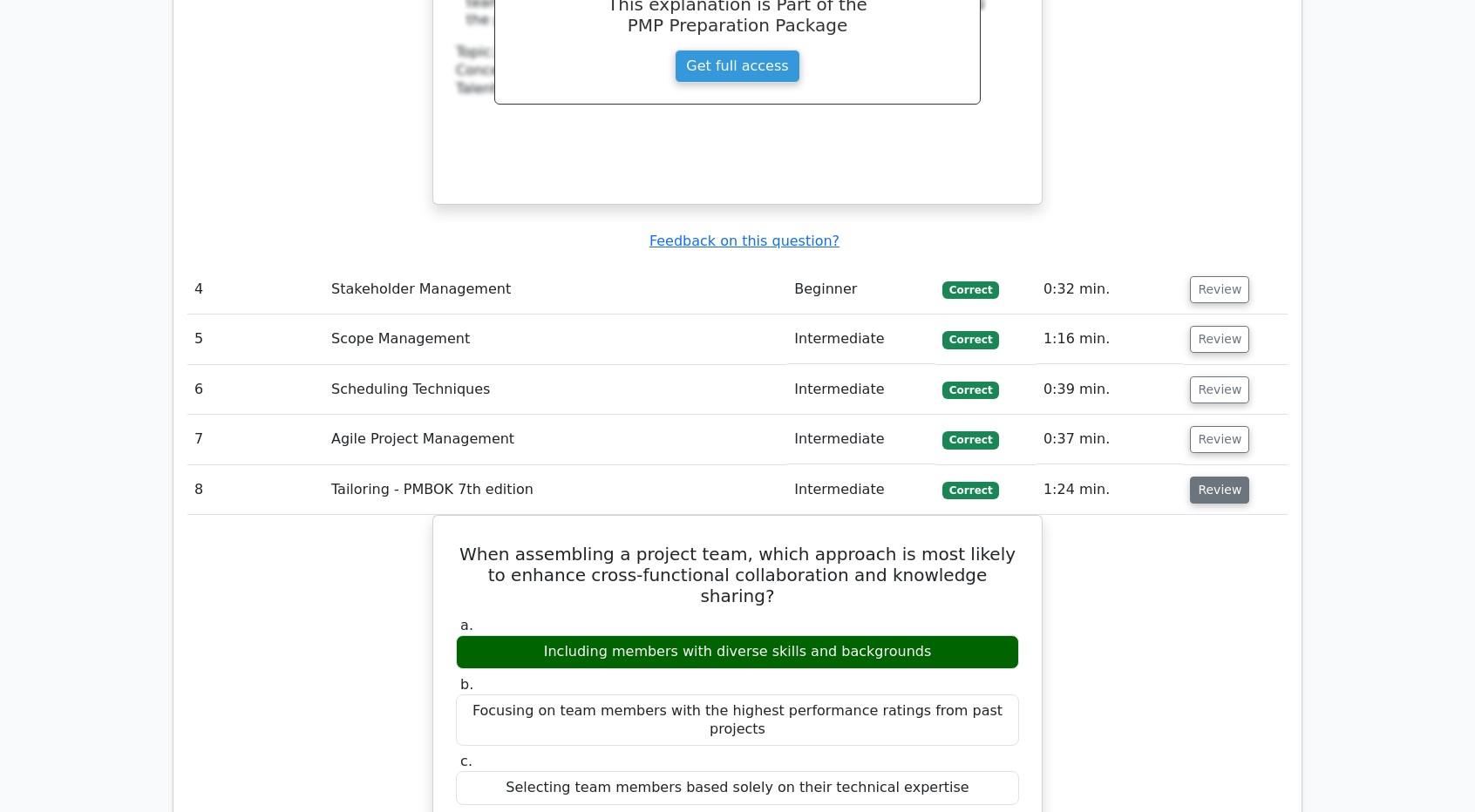
click at [1214, 476] on button "Review" at bounding box center [1219, 490] width 59 height 27
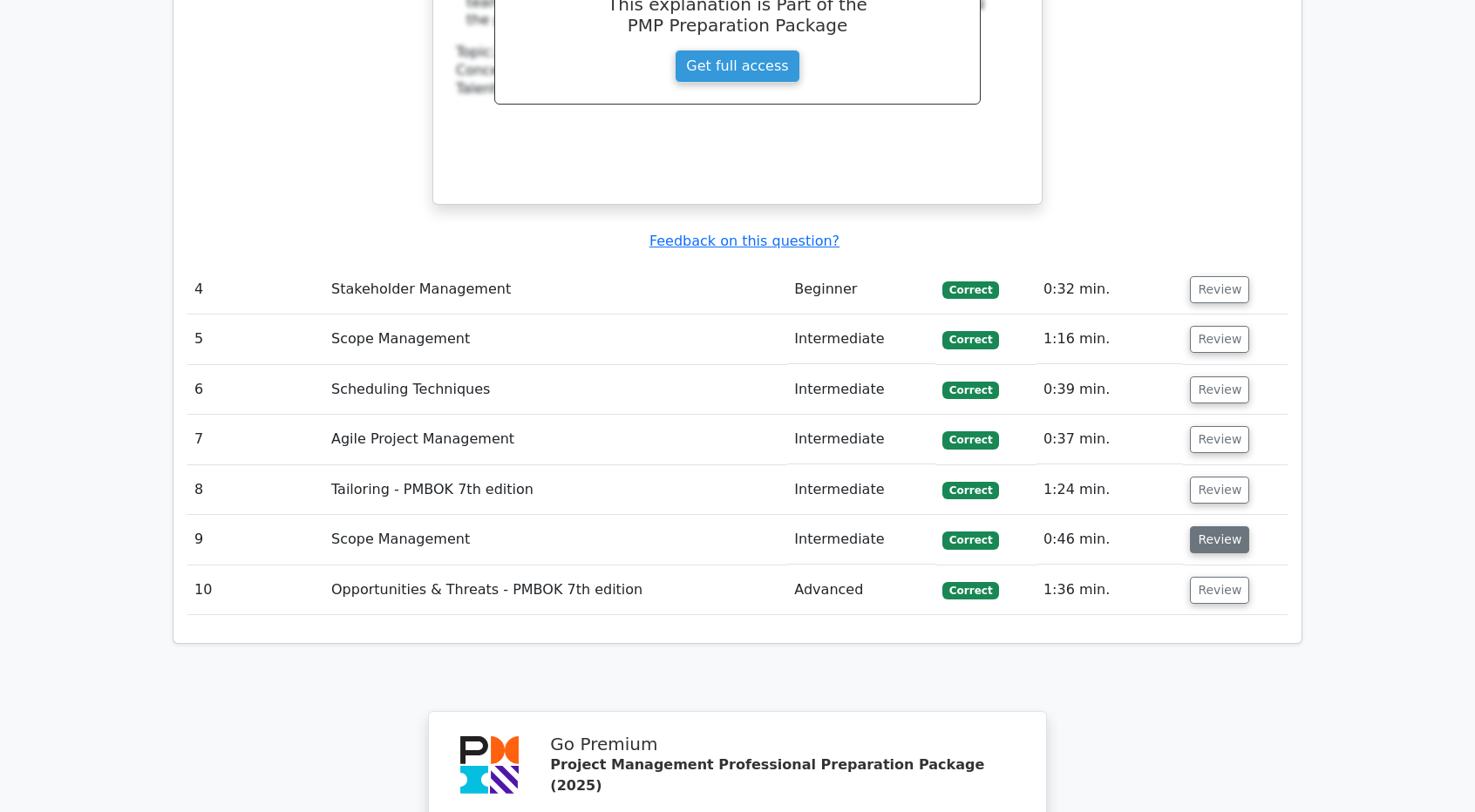
click at [1214, 527] on button "Review" at bounding box center [1219, 540] width 59 height 27
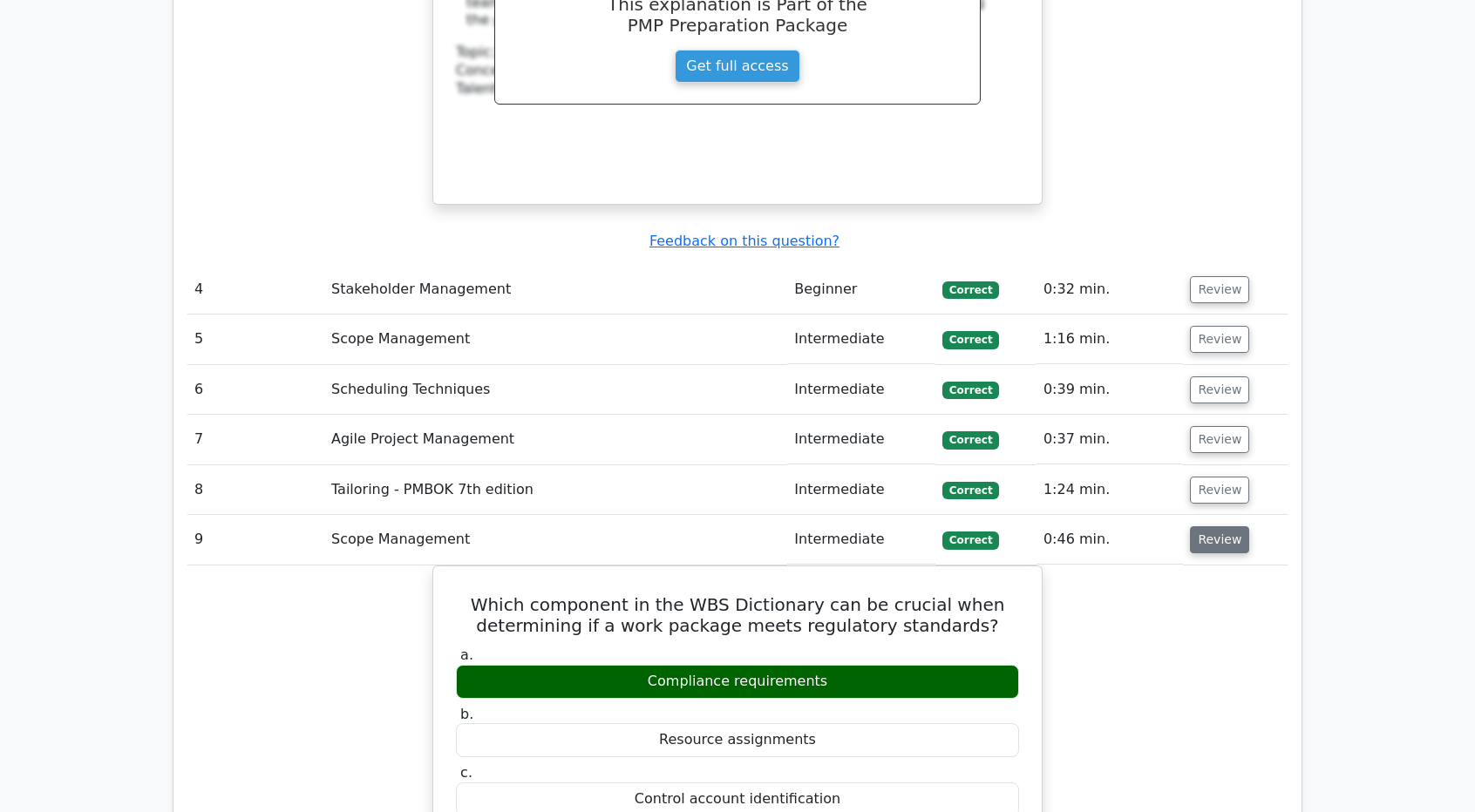
click at [1205, 527] on button "Review" at bounding box center [1219, 540] width 59 height 27
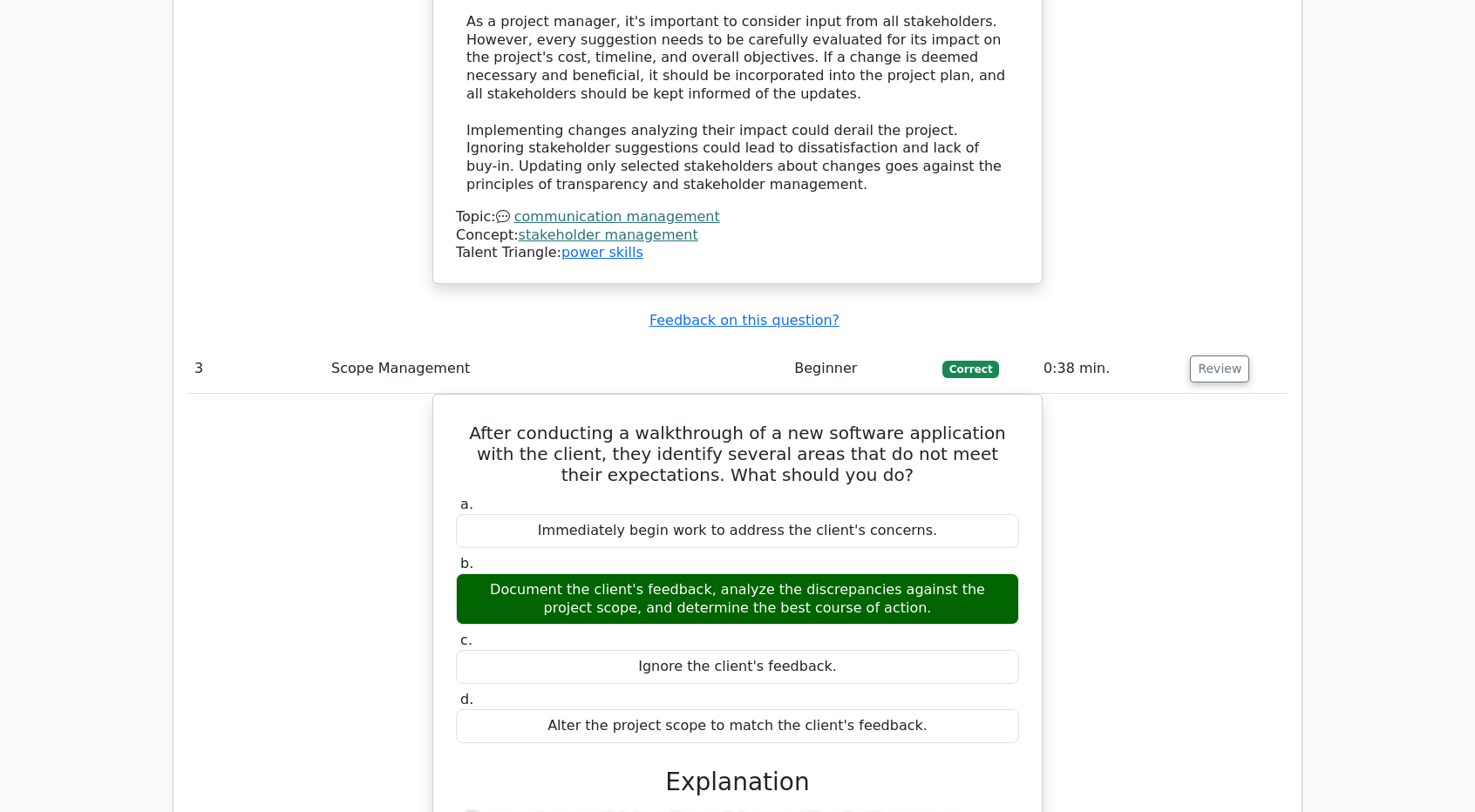
scroll to position [2964, 0]
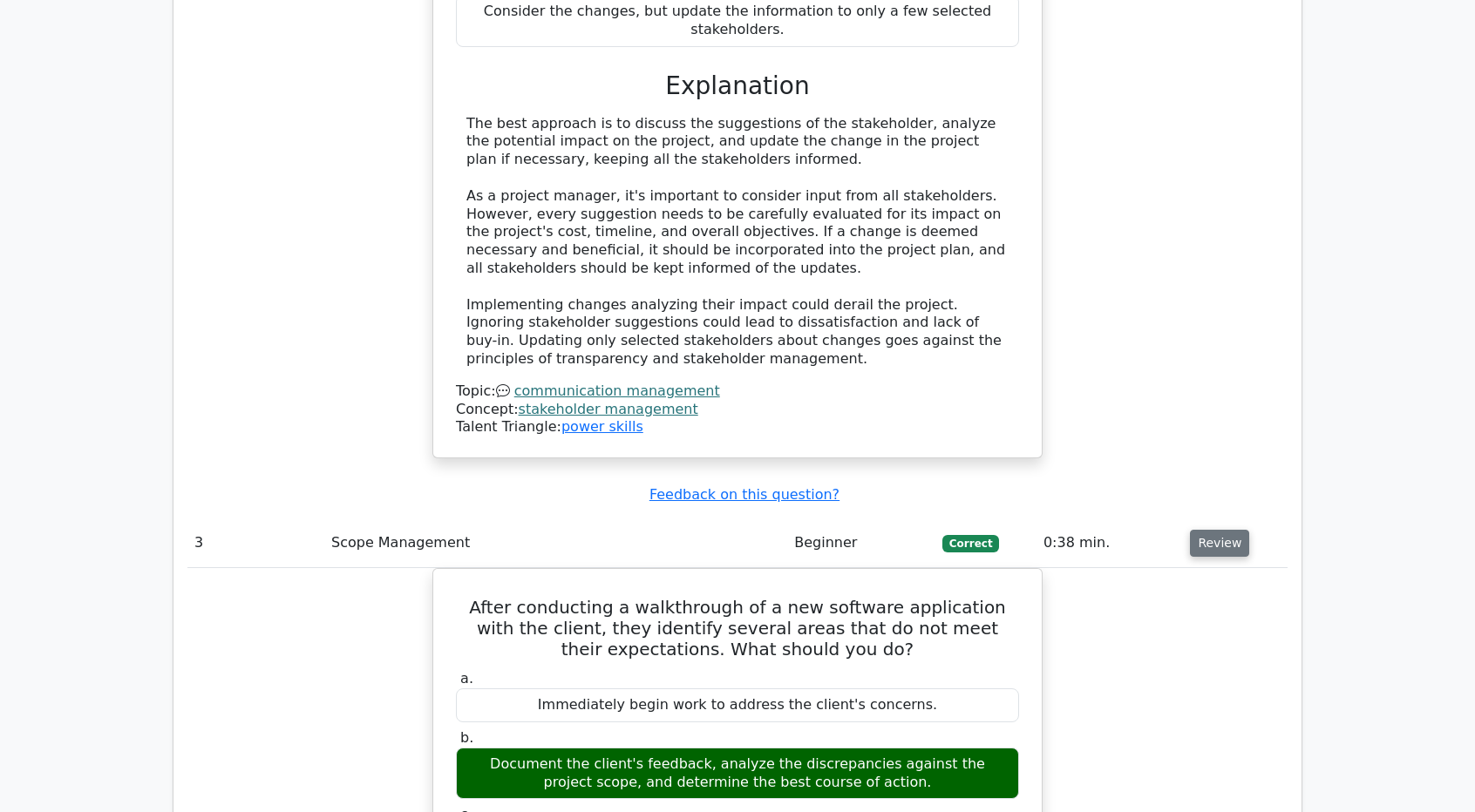
click at [1224, 530] on button "Review" at bounding box center [1219, 544] width 59 height 27
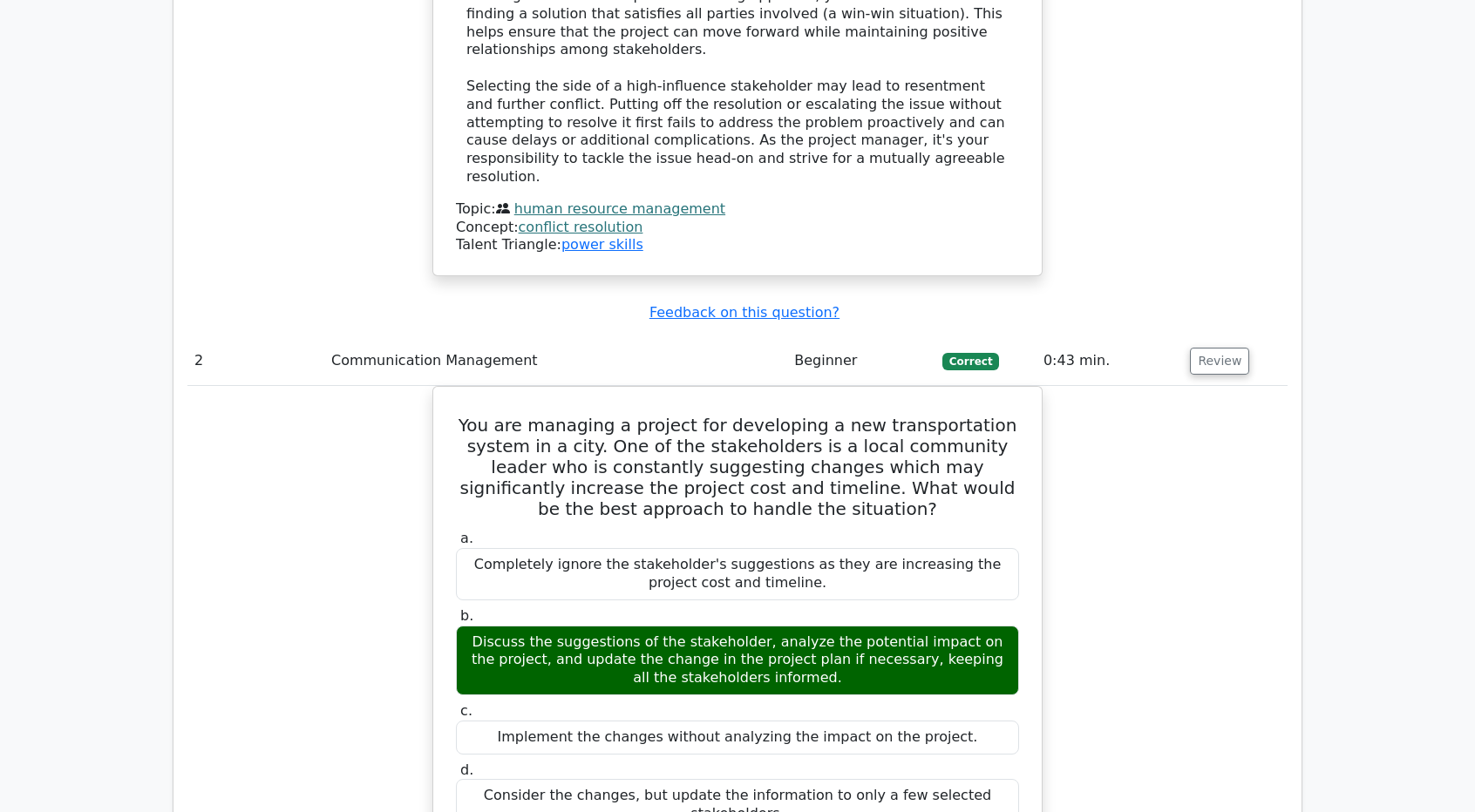
scroll to position [2091, 0]
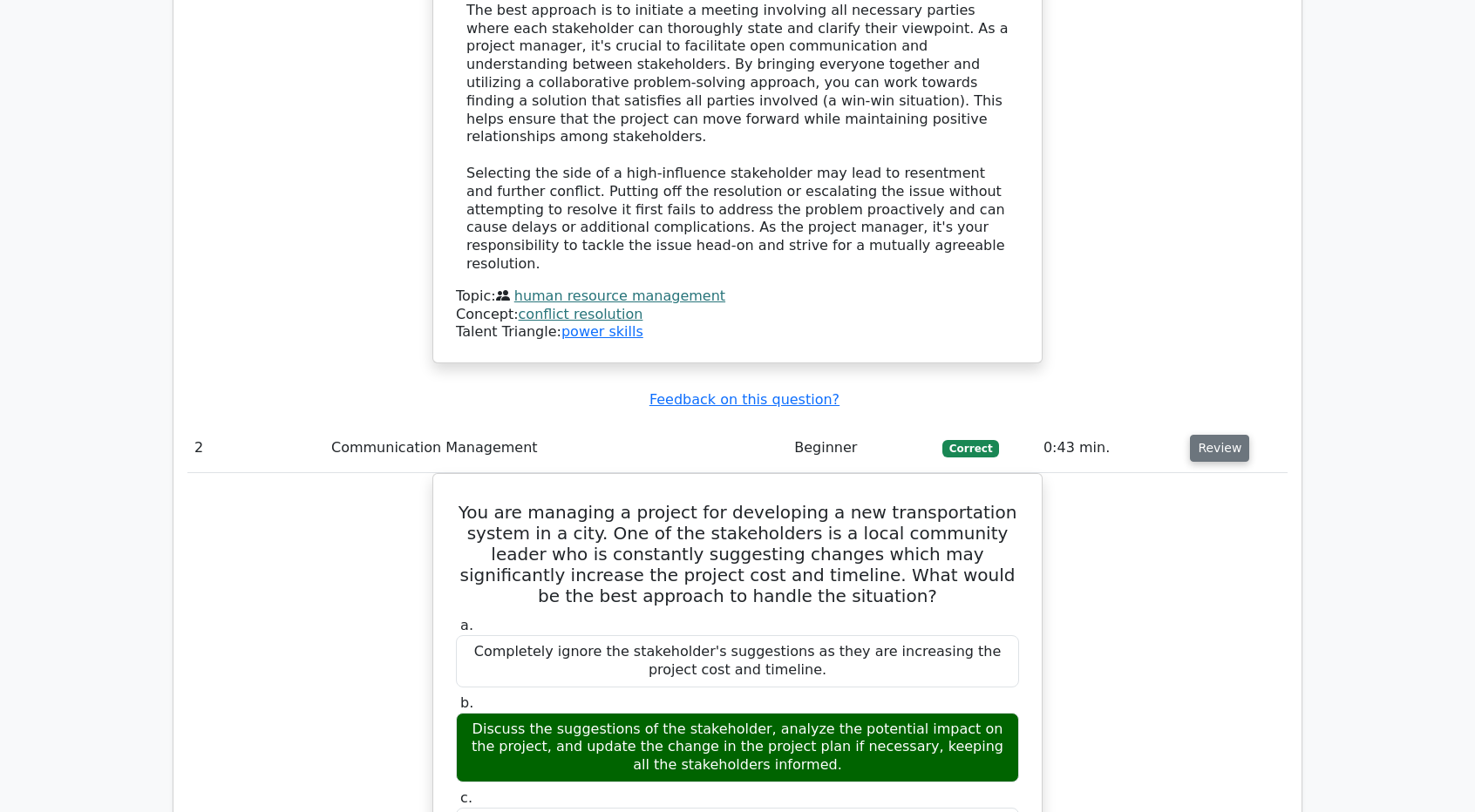
click at [1191, 435] on button "Review" at bounding box center [1219, 449] width 59 height 27
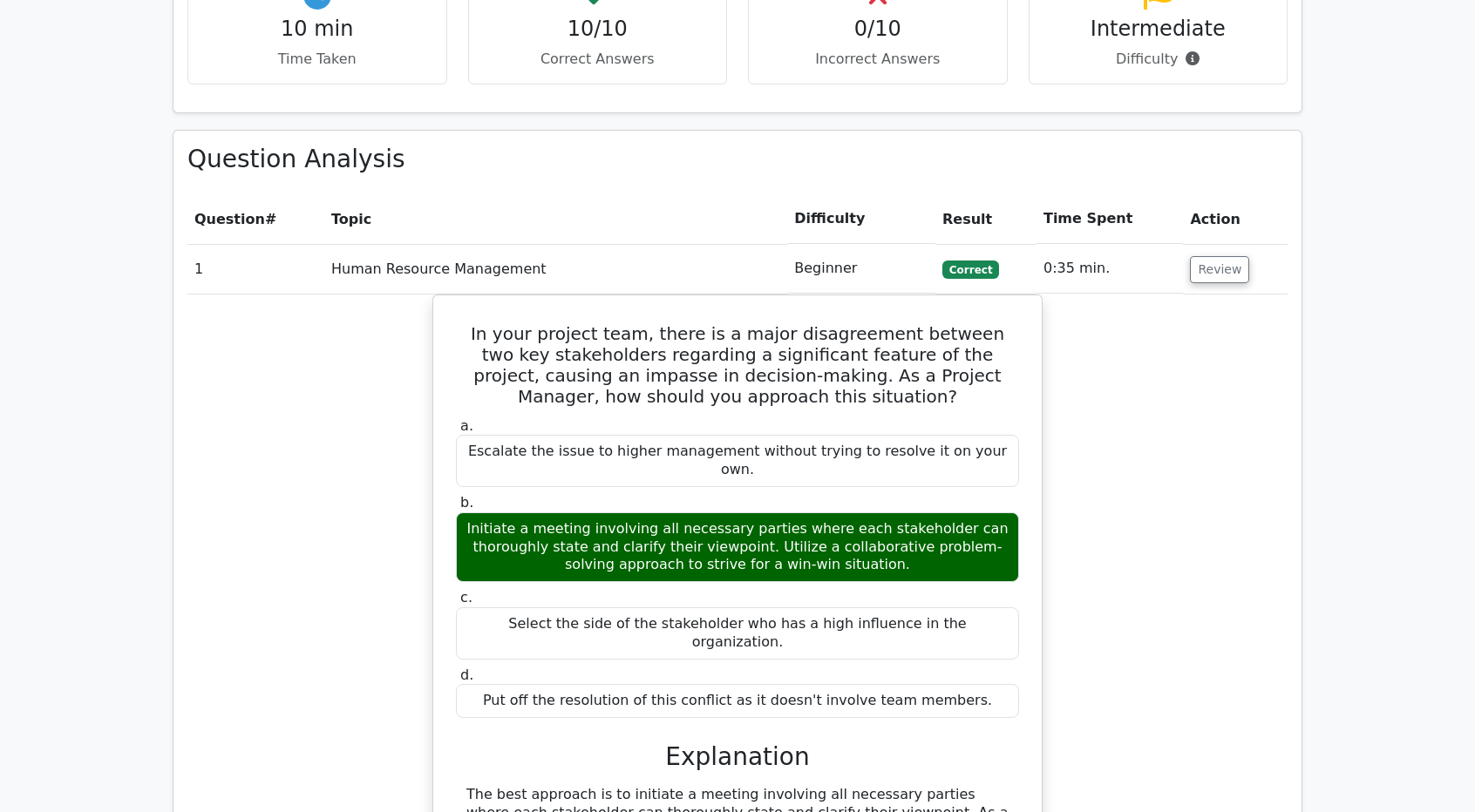
scroll to position [1220, 0]
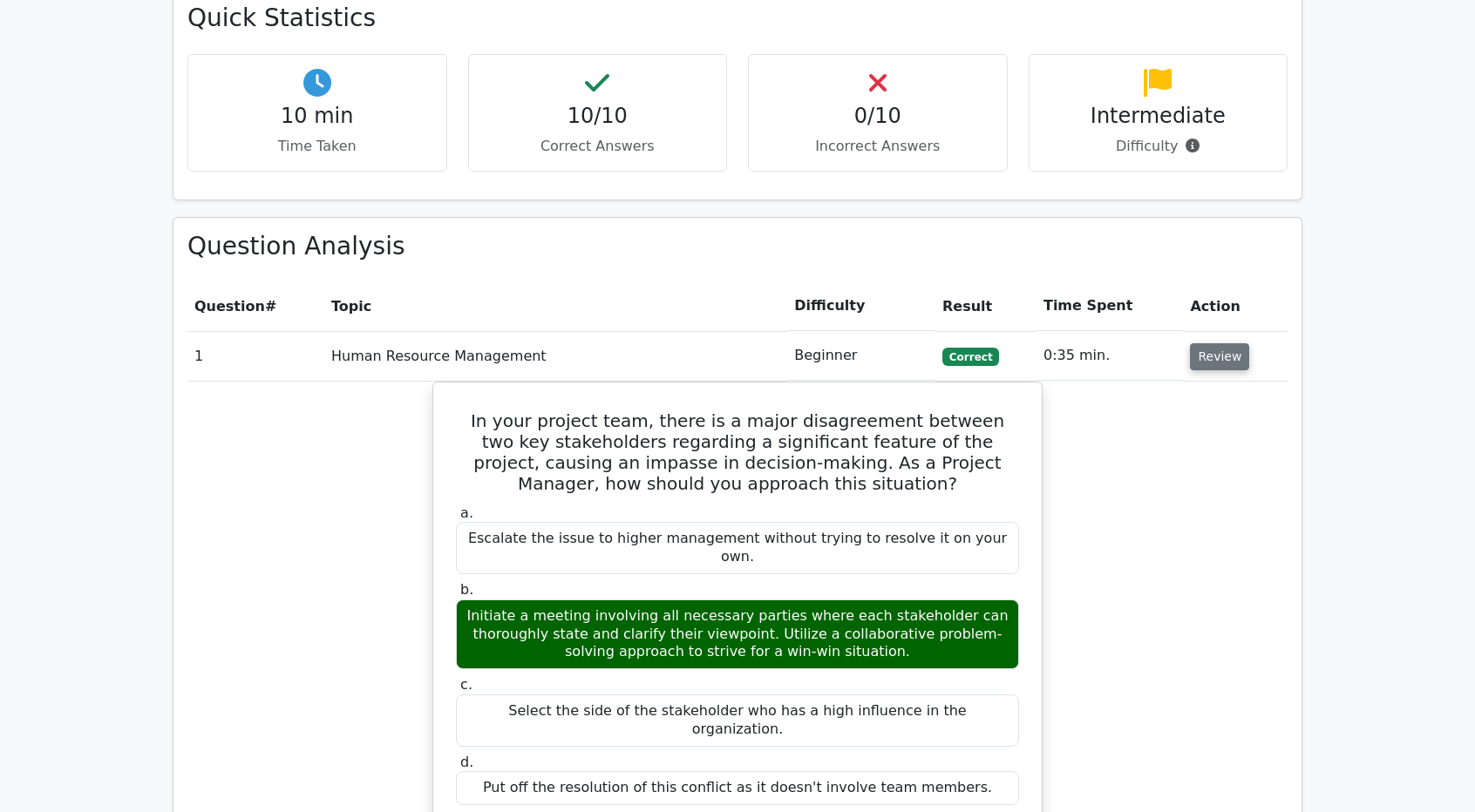
click at [1206, 344] on button "Review" at bounding box center [1219, 357] width 59 height 27
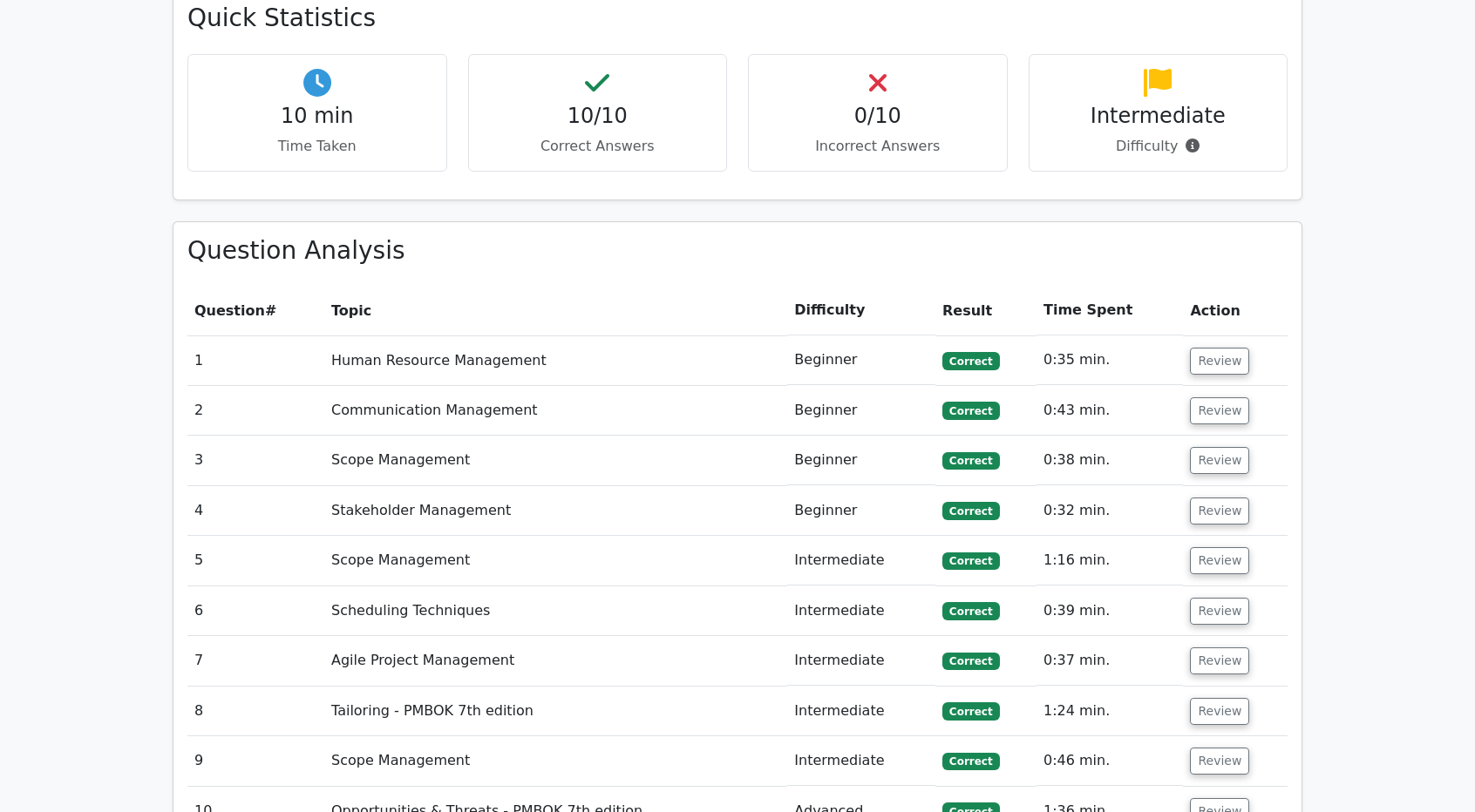
drag, startPoint x: 1364, startPoint y: 121, endPoint x: 1353, endPoint y: 153, distance: 33.8
click at [1353, 153] on main "Go Premium Project Management Professional Preparation Package (2025) Earn 35 P…" at bounding box center [738, 179] width 1475 height 2689
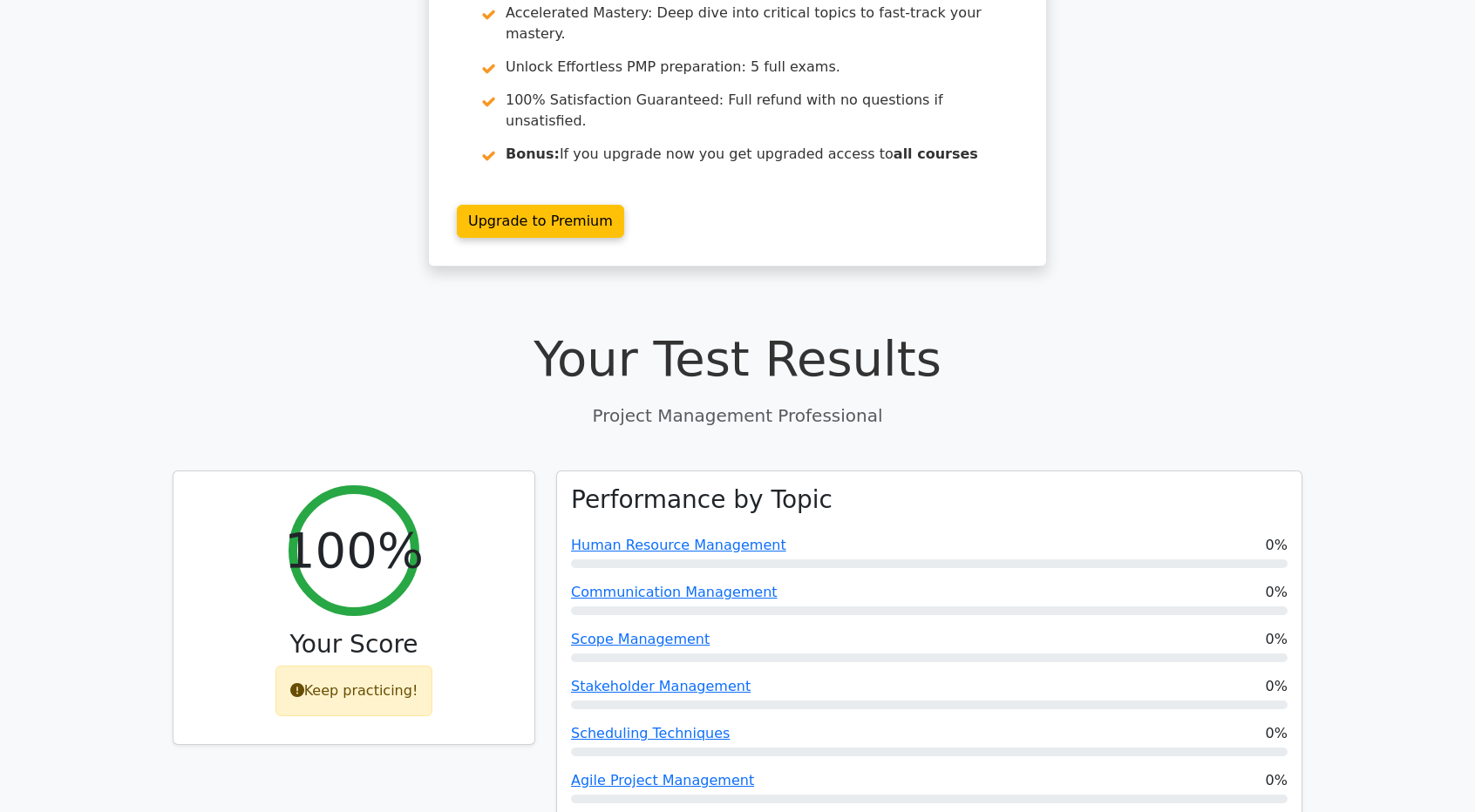
scroll to position [0, 0]
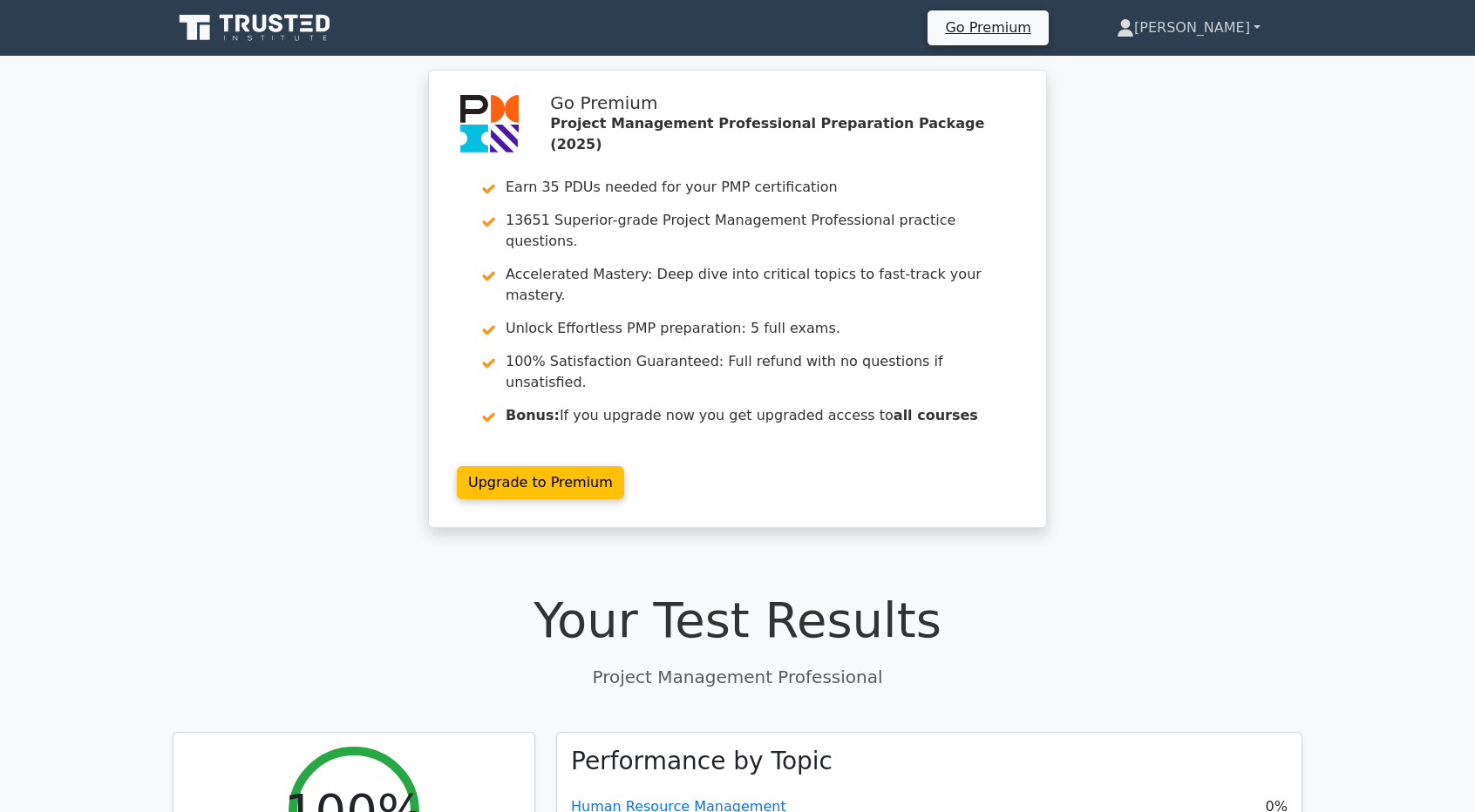
click at [1222, 29] on link "[PERSON_NAME]" at bounding box center [1189, 28] width 228 height 35
click at [1273, 116] on div "Go Premium Project Management Professional Preparation Package (2025) Earn 35 P…" at bounding box center [738, 310] width 1475 height 479
click at [1208, 38] on link "[PERSON_NAME]" at bounding box center [1189, 28] width 228 height 35
click at [1233, 163] on div "Go Premium Project Management Professional Preparation Package (2025) Earn 35 P…" at bounding box center [738, 310] width 1475 height 479
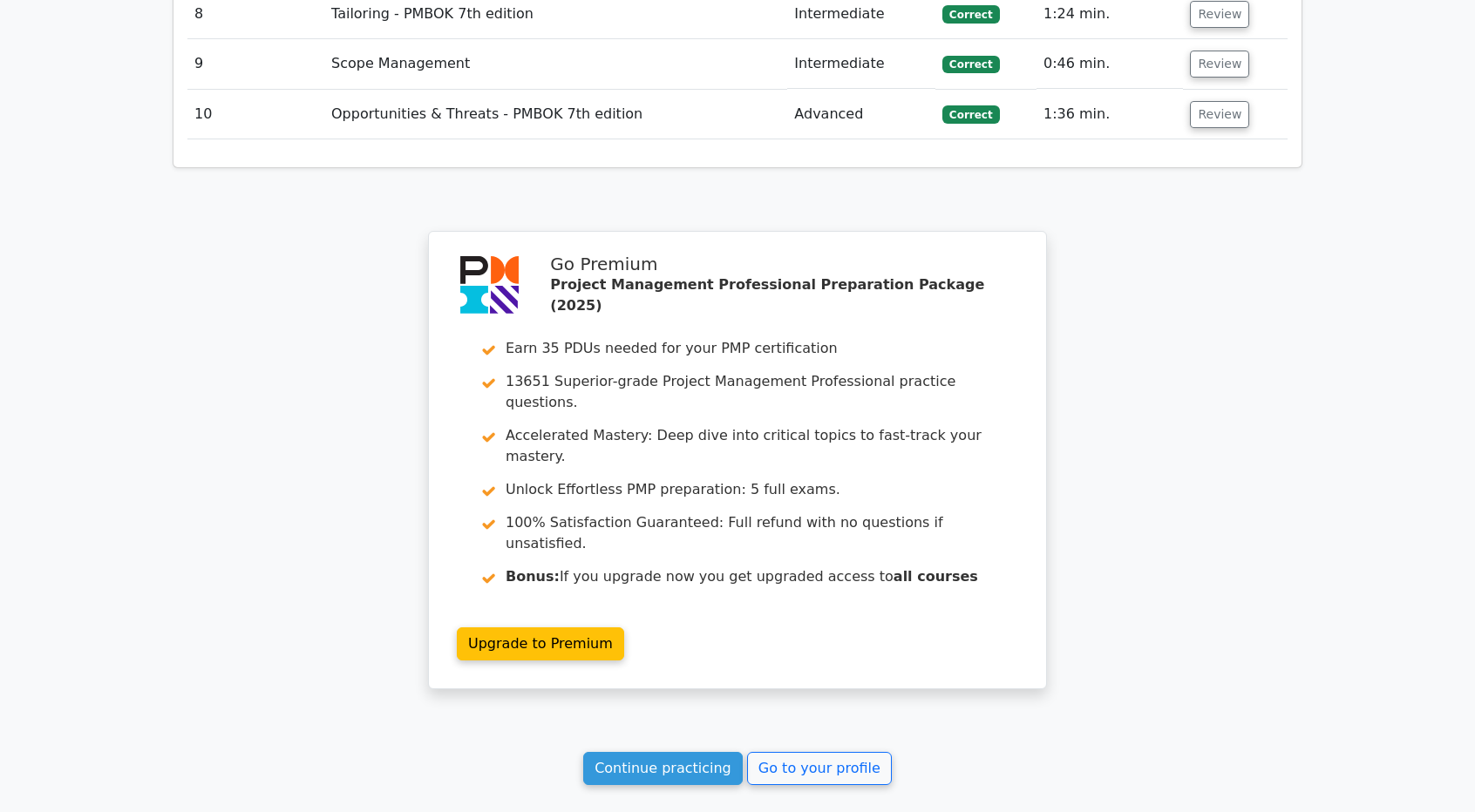
scroll to position [2003, 0]
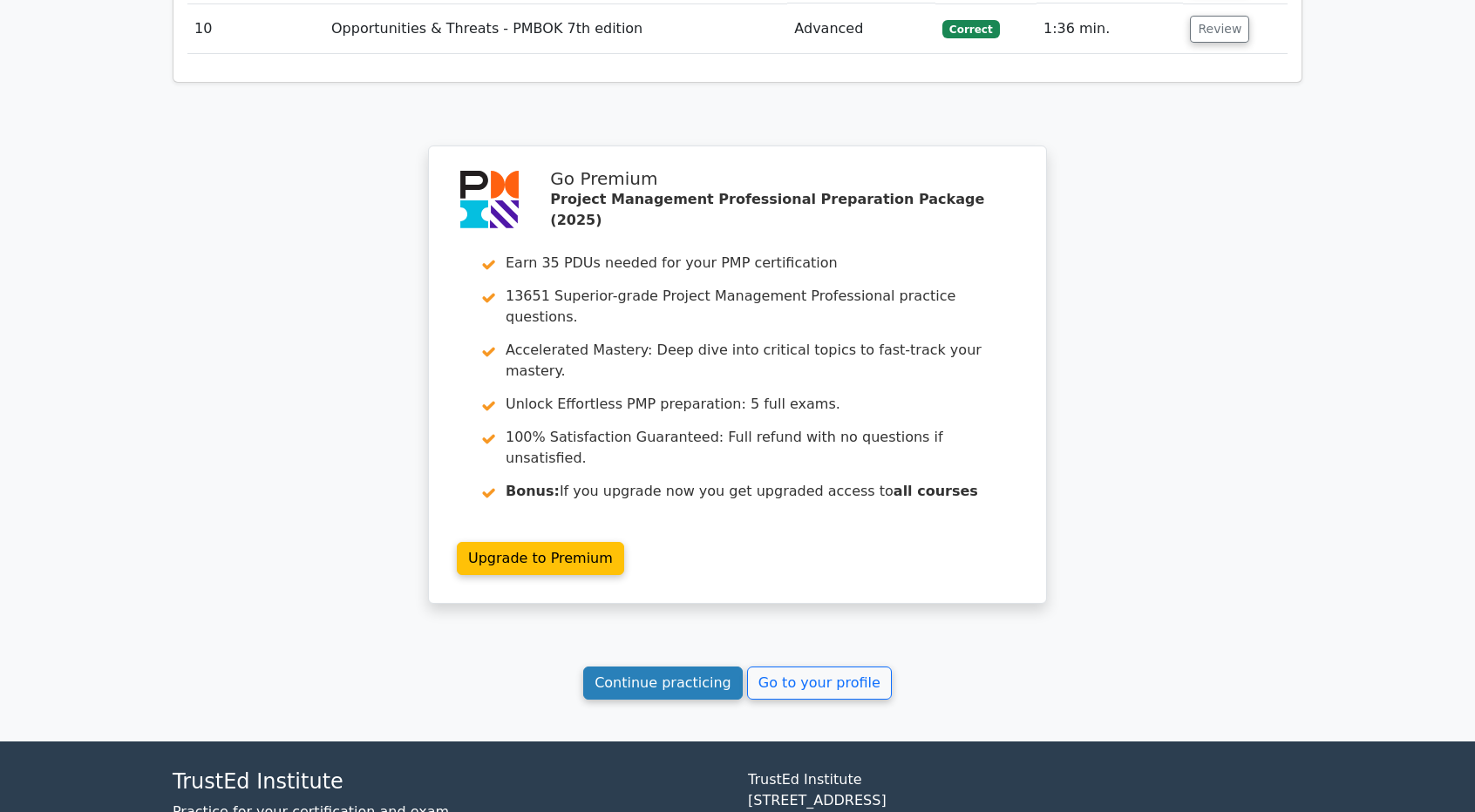
click at [643, 667] on link "Continue practicing" at bounding box center [663, 683] width 160 height 33
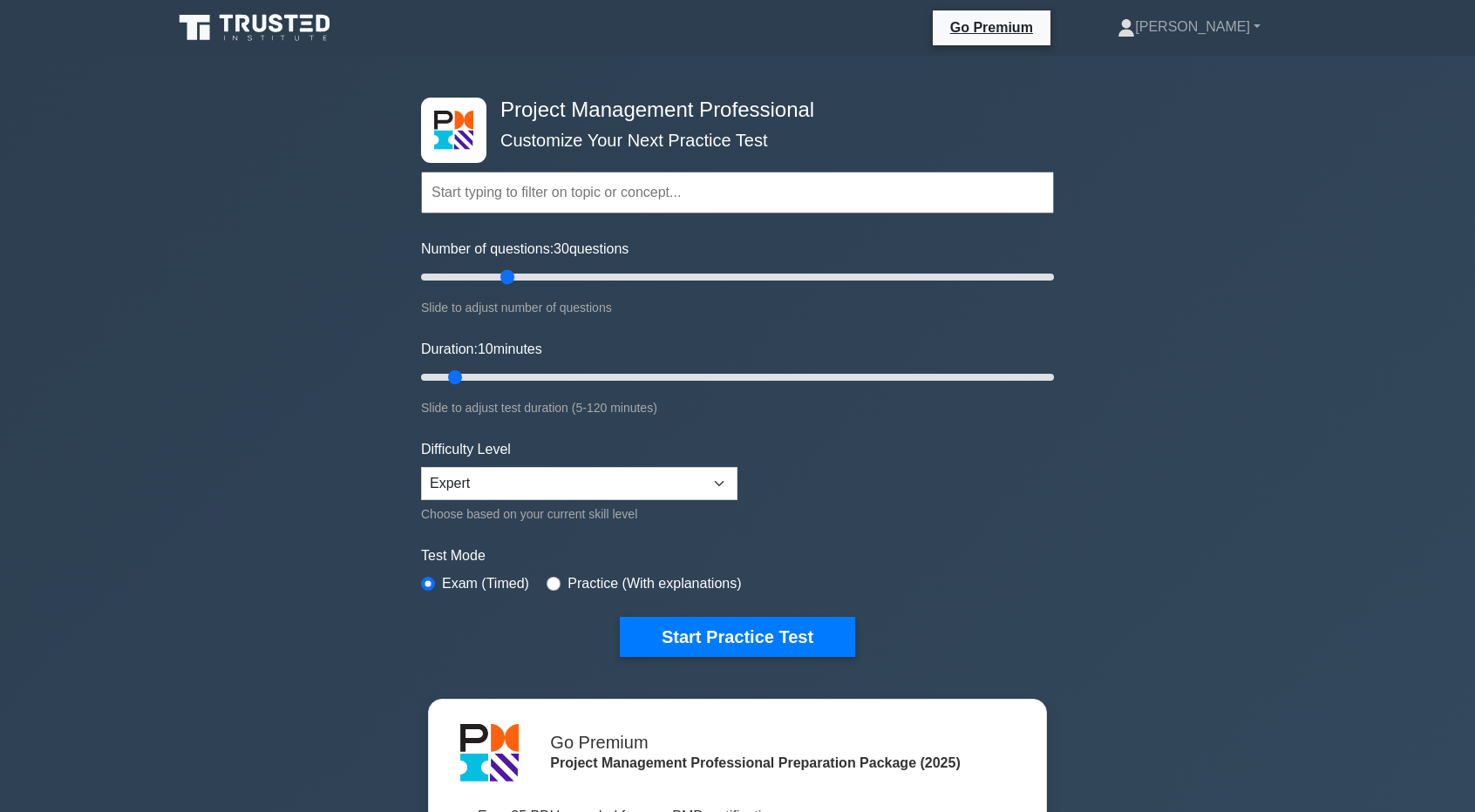
drag, startPoint x: 448, startPoint y: 281, endPoint x: 502, endPoint y: 284, distance: 54.1
type input "30"
click at [502, 284] on input "Number of questions: 30 questions" at bounding box center [737, 276] width 633 height 21
drag, startPoint x: 452, startPoint y: 380, endPoint x: 523, endPoint y: 380, distance: 71.0
click at [523, 380] on input "Duration: 25 minutes" at bounding box center [737, 377] width 633 height 21
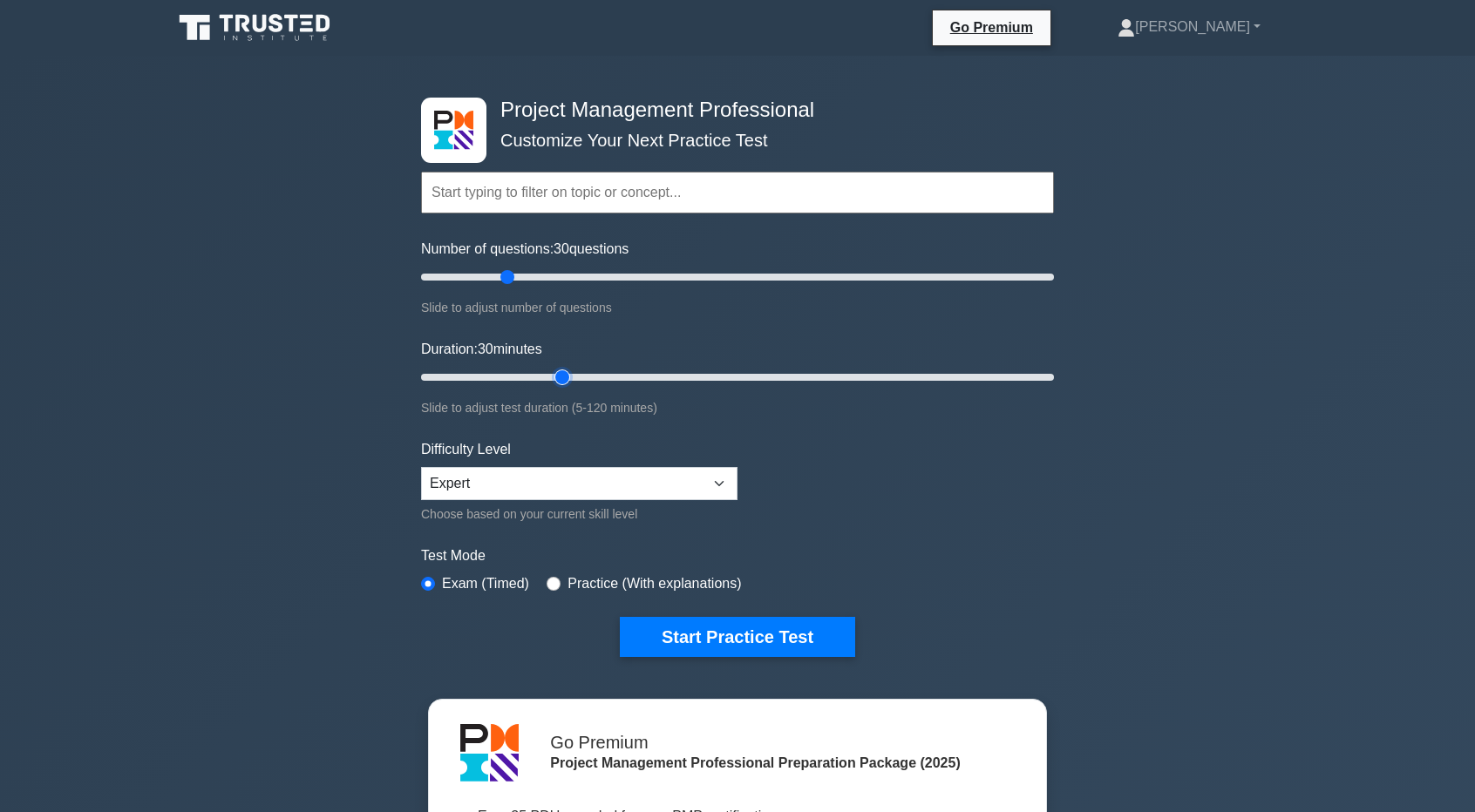
type input "30"
click at [550, 377] on input "Duration: 30 minutes" at bounding box center [737, 377] width 633 height 21
click at [703, 474] on select "Beginner Intermediate Expert" at bounding box center [579, 484] width 317 height 33
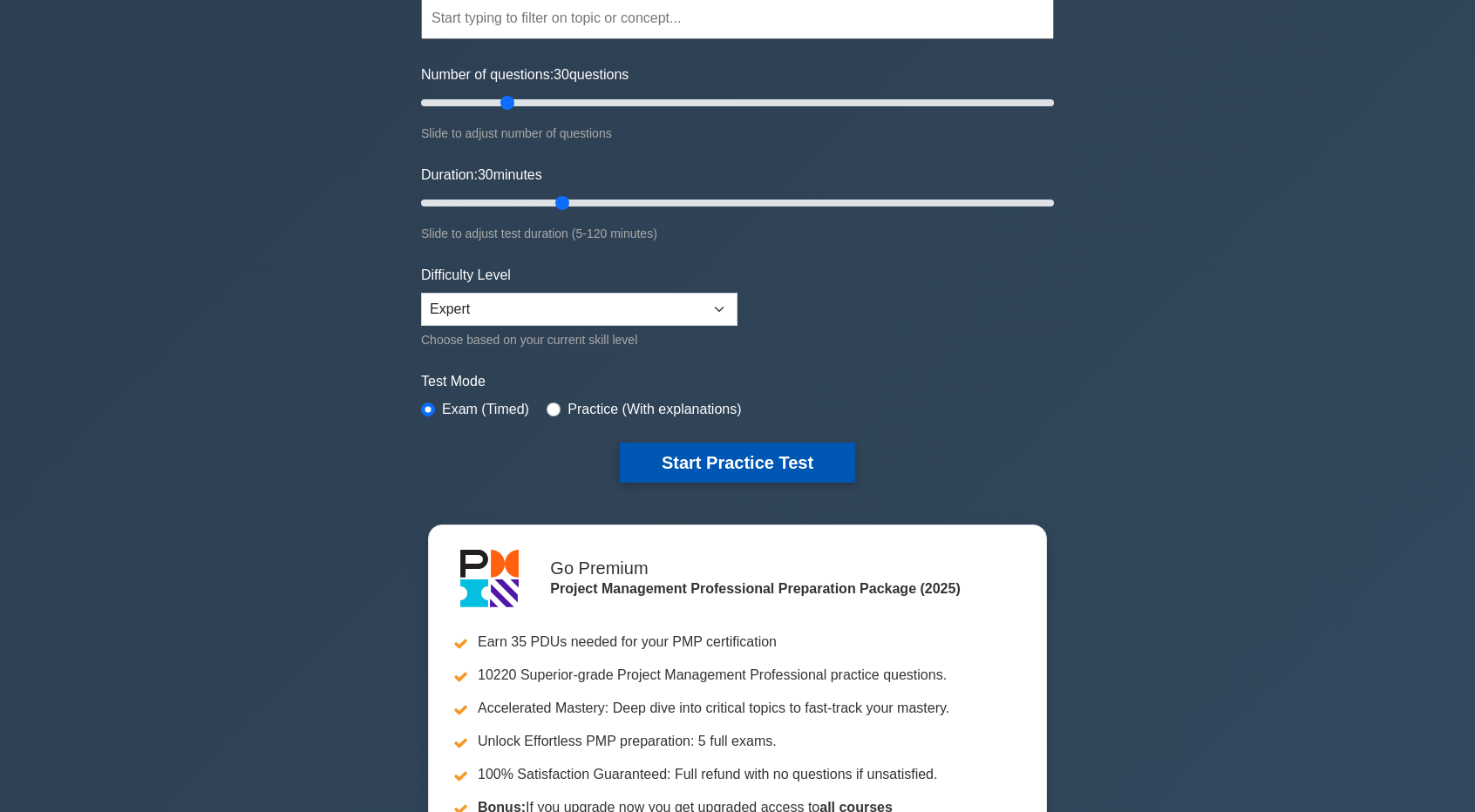
click at [705, 455] on button "Start Practice Test" at bounding box center [738, 462] width 235 height 40
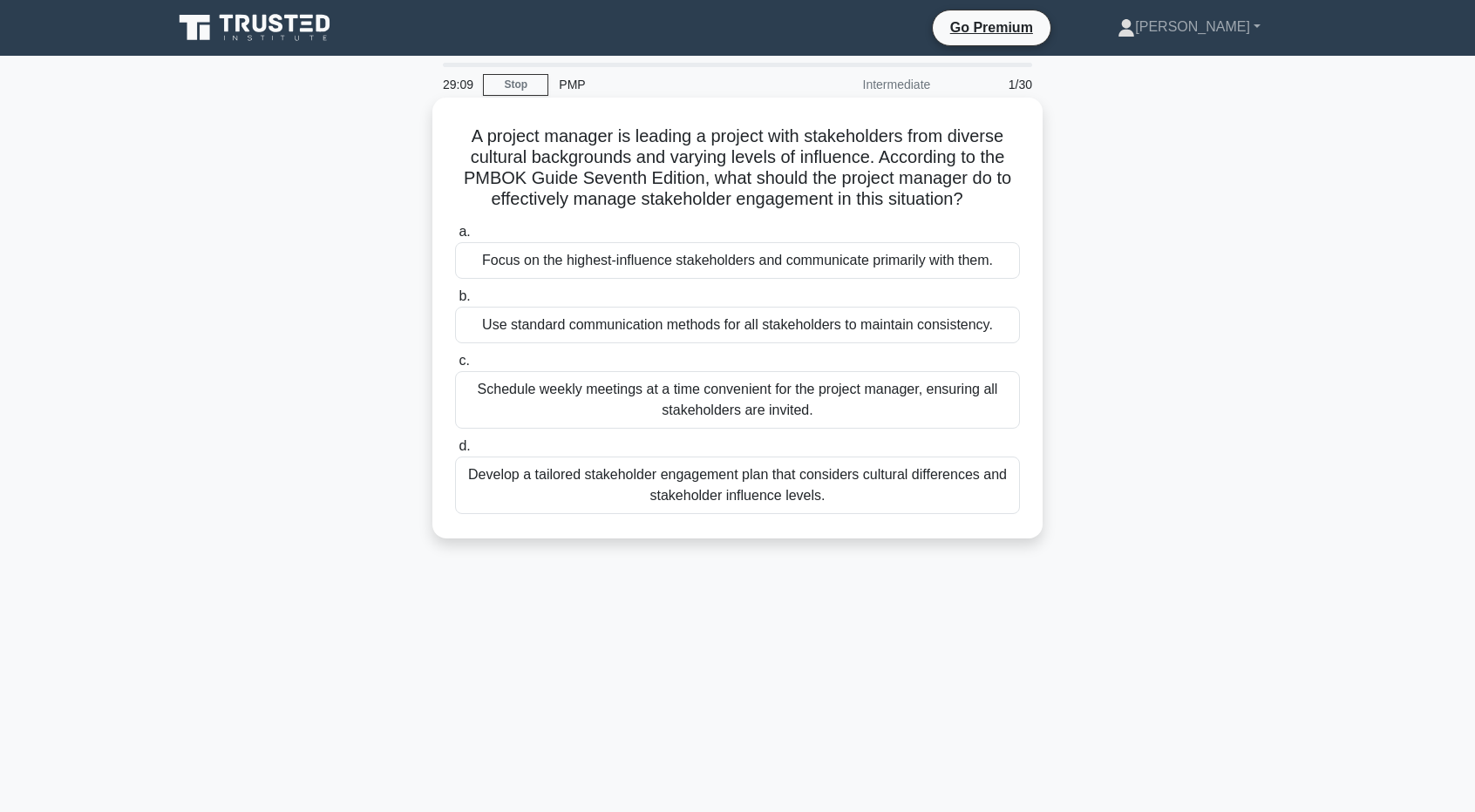
click at [563, 395] on div "Schedule weekly meetings at a time convenient for the project manager, ensuring…" at bounding box center [737, 400] width 564 height 57
click at [455, 367] on input "c. Schedule weekly meetings at a time convenient for the project manager, ensur…" at bounding box center [455, 361] width 0 height 12
